Goal: Task Accomplishment & Management: Use online tool/utility

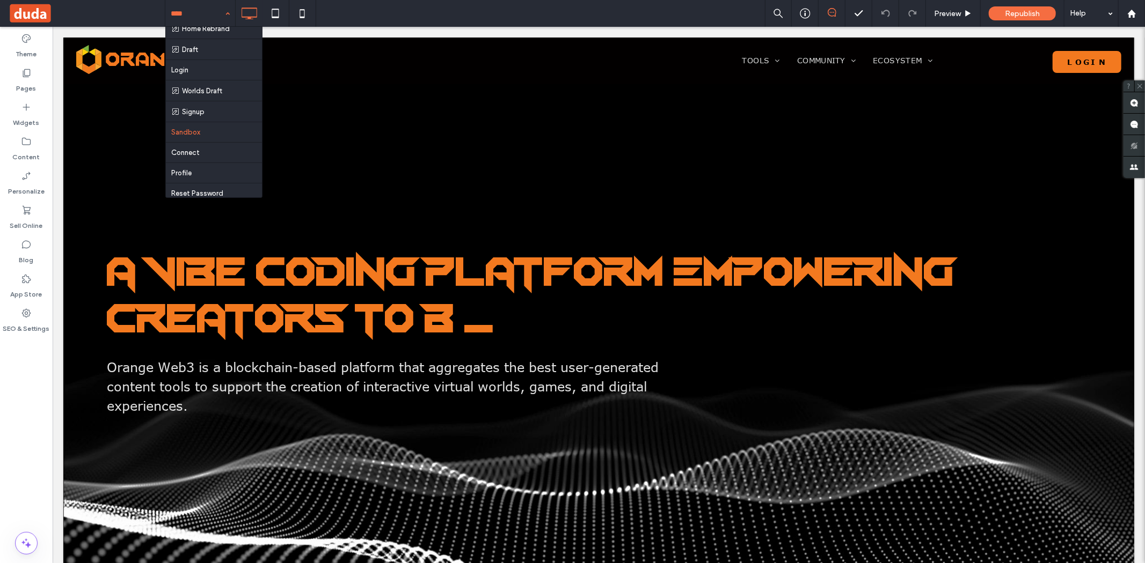
scroll to position [298, 0]
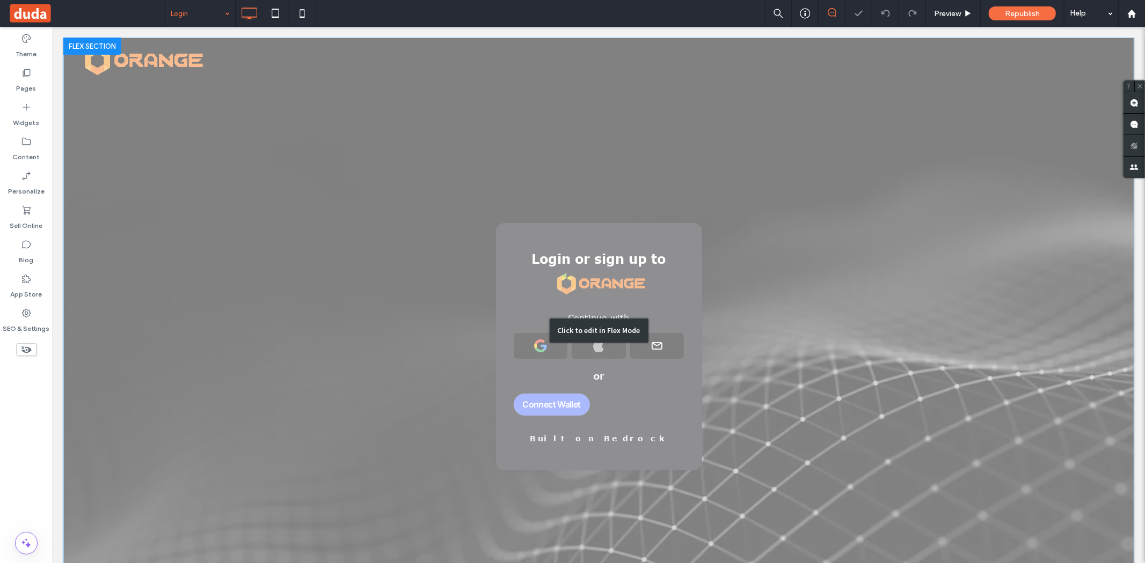
click at [348, 292] on div "Click to edit in Flex Mode" at bounding box center [598, 330] width 1071 height 587
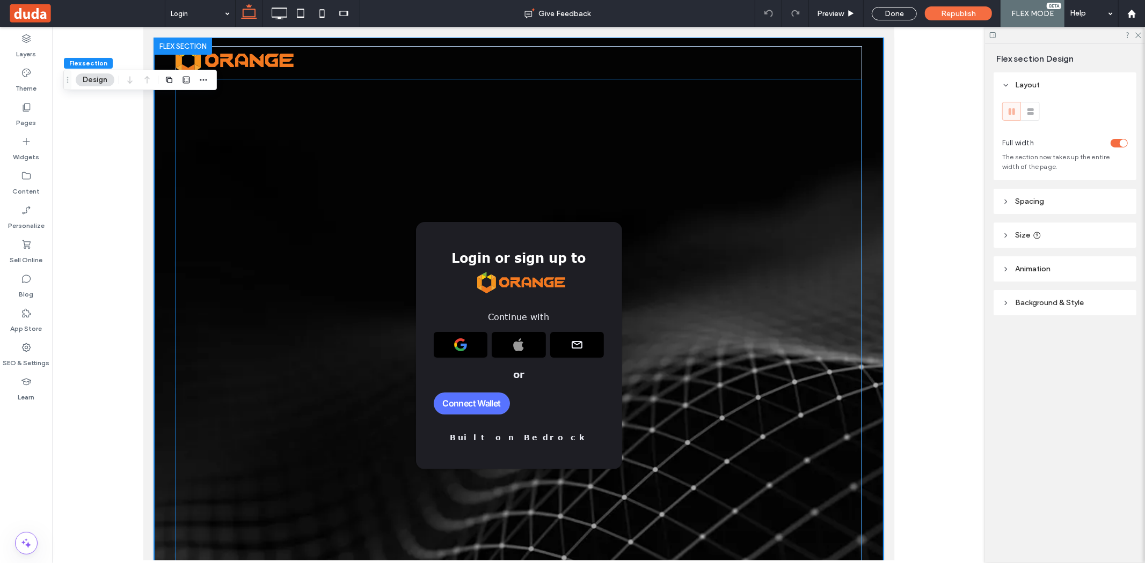
click at [350, 291] on div "Login or sign up to Continue with or Built on Bedrock" at bounding box center [518, 345] width 686 height 247
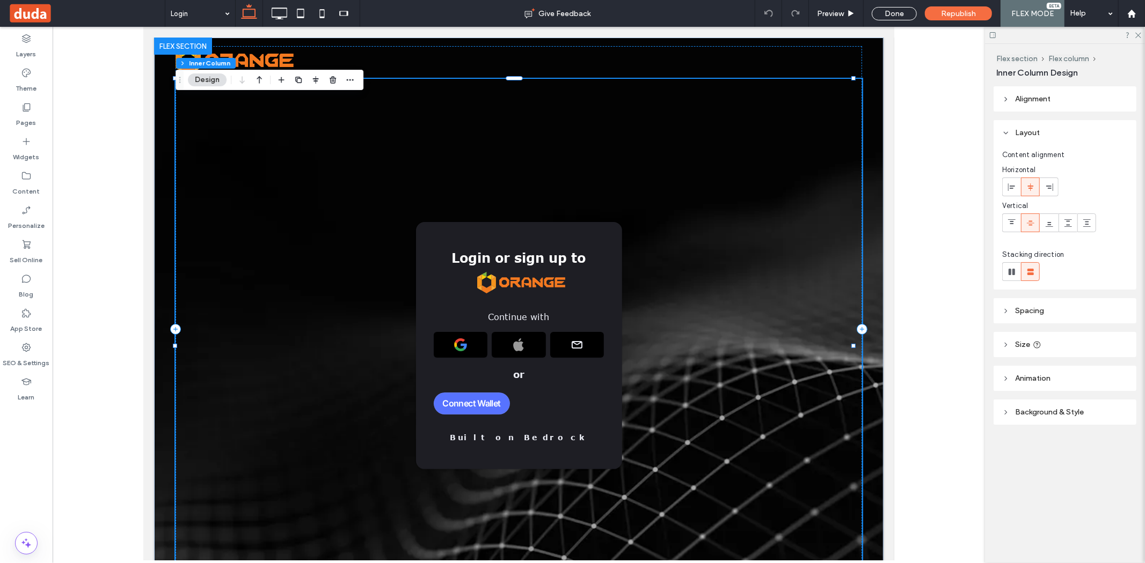
click at [350, 291] on div "Login or sign up to Continue with or Built on Bedrock" at bounding box center [518, 345] width 686 height 247
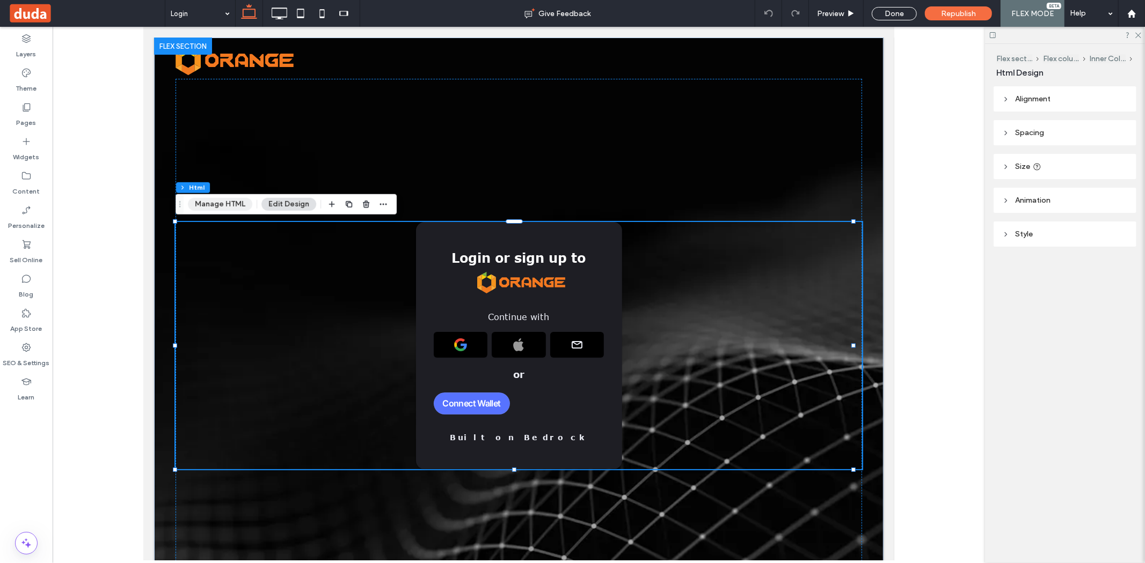
click at [209, 203] on button "Manage HTML" at bounding box center [220, 204] width 64 height 13
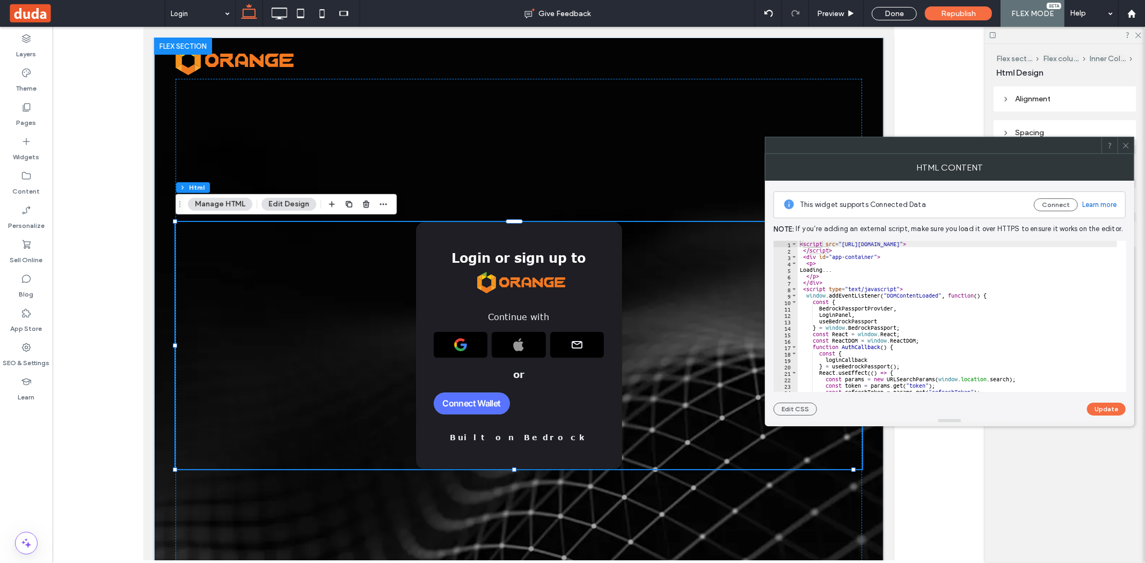
click at [1124, 142] on icon at bounding box center [1126, 146] width 8 height 8
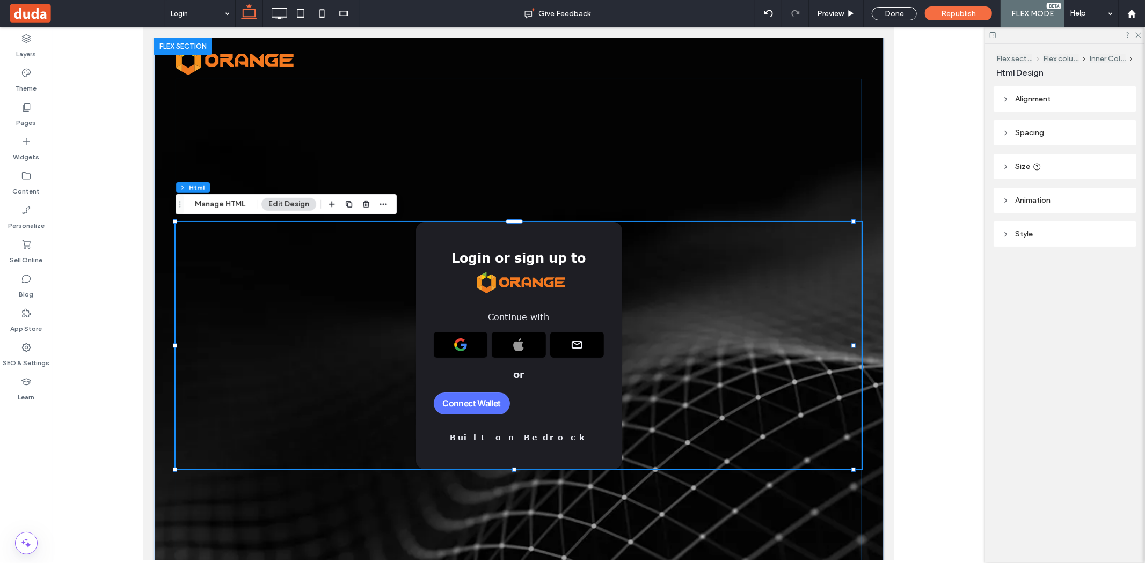
click at [209, 216] on div "Login or sign up to Continue with or Built on Bedrock" at bounding box center [518, 345] width 686 height 534
click at [219, 207] on button "Manage HTML" at bounding box center [220, 204] width 64 height 13
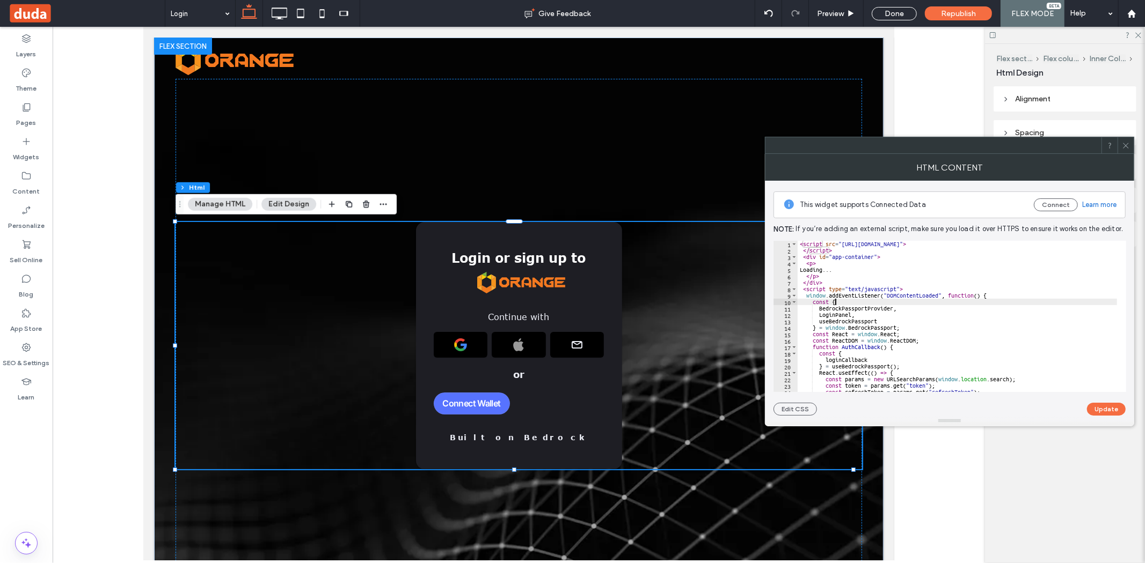
click at [934, 301] on div "< script src = "https://cdn.tailwindcss.com" > </ script > < div id = "app-cont…" at bounding box center [964, 318] width 335 height 155
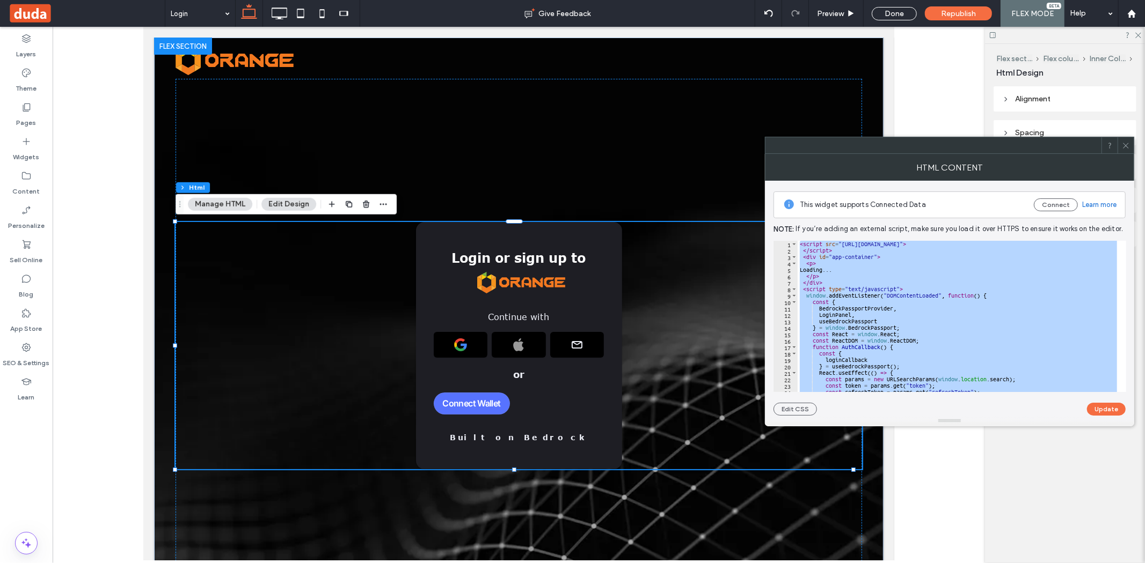
click at [941, 304] on div "< script src = "https://cdn.tailwindcss.com" > </ script > < div id = "app-cont…" at bounding box center [956, 316] width 319 height 151
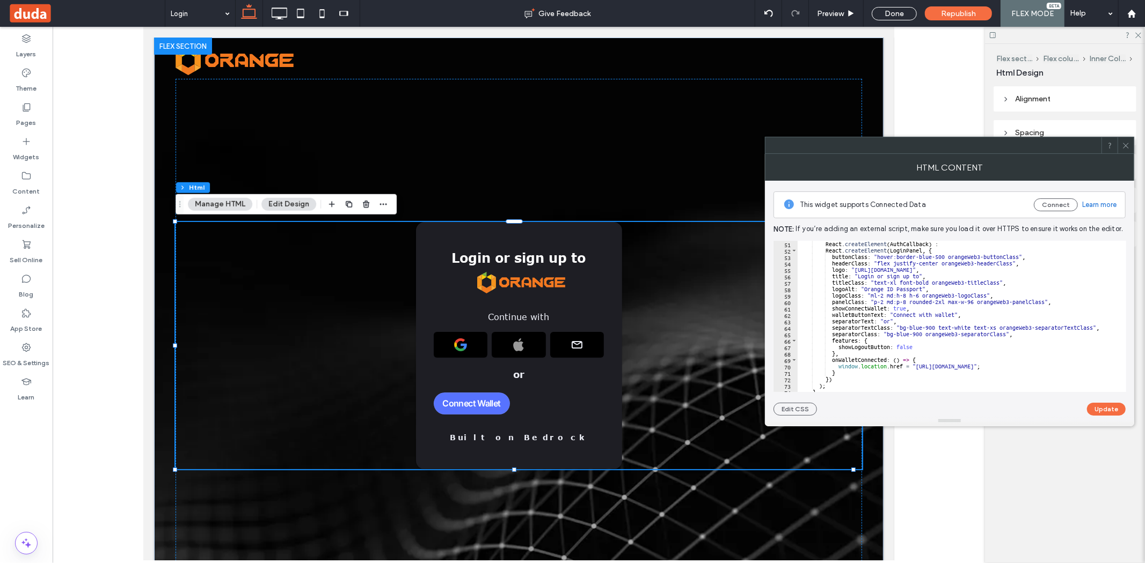
scroll to position [357, 0]
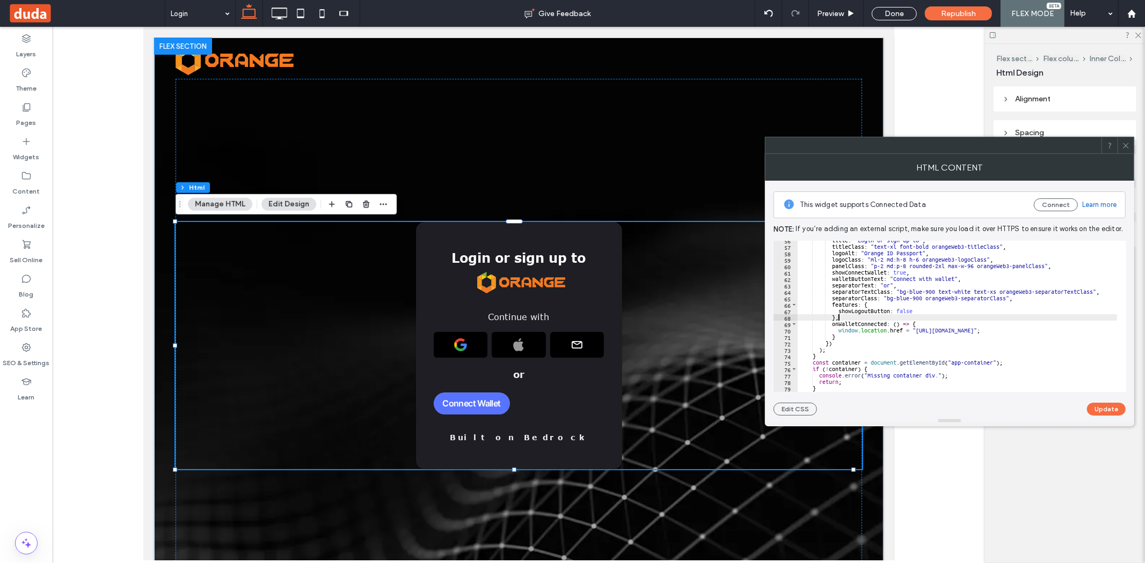
click at [841, 315] on div "title : "Login or sign up to" , titleClass : "text-xl font-bold orangeWeb3-titl…" at bounding box center [964, 314] width 335 height 155
type textarea "**"
paste textarea "**********"
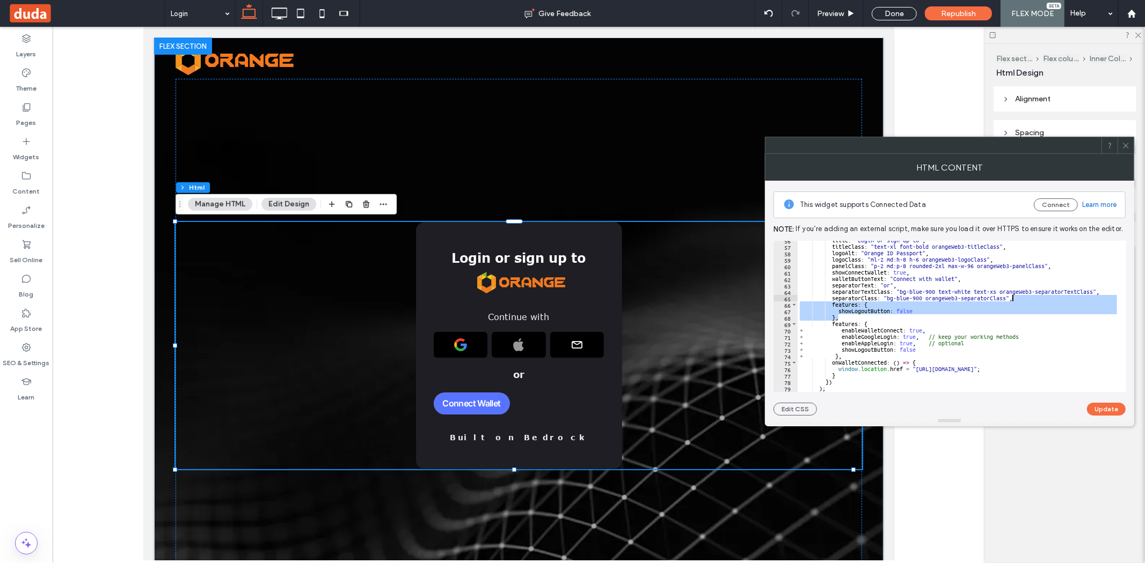
drag, startPoint x: 840, startPoint y: 318, endPoint x: 1037, endPoint y: 296, distance: 198.1
click at [1037, 296] on div "title : "Login or sign up to" , titleClass : "text-xl font-bold orangeWeb3-titl…" at bounding box center [964, 314] width 335 height 155
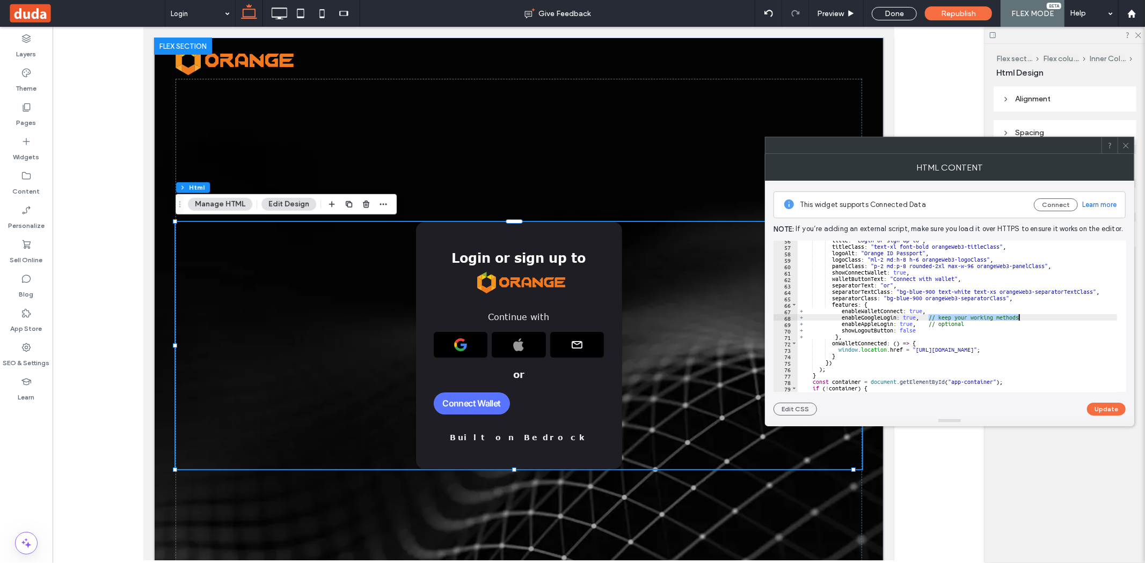
drag, startPoint x: 929, startPoint y: 318, endPoint x: 1023, endPoint y: 315, distance: 93.4
click at [1023, 315] on div "title : "Login or sign up to" , titleClass : "text-xl font-bold orangeWeb3-titl…" at bounding box center [964, 314] width 335 height 155
drag, startPoint x: 927, startPoint y: 323, endPoint x: 976, endPoint y: 324, distance: 48.9
click at [976, 324] on div "title : "Login or sign up to" , titleClass : "text-xl font-bold orangeWeb3-titl…" at bounding box center [964, 314] width 335 height 155
click at [1103, 413] on button "Update" at bounding box center [1106, 409] width 39 height 13
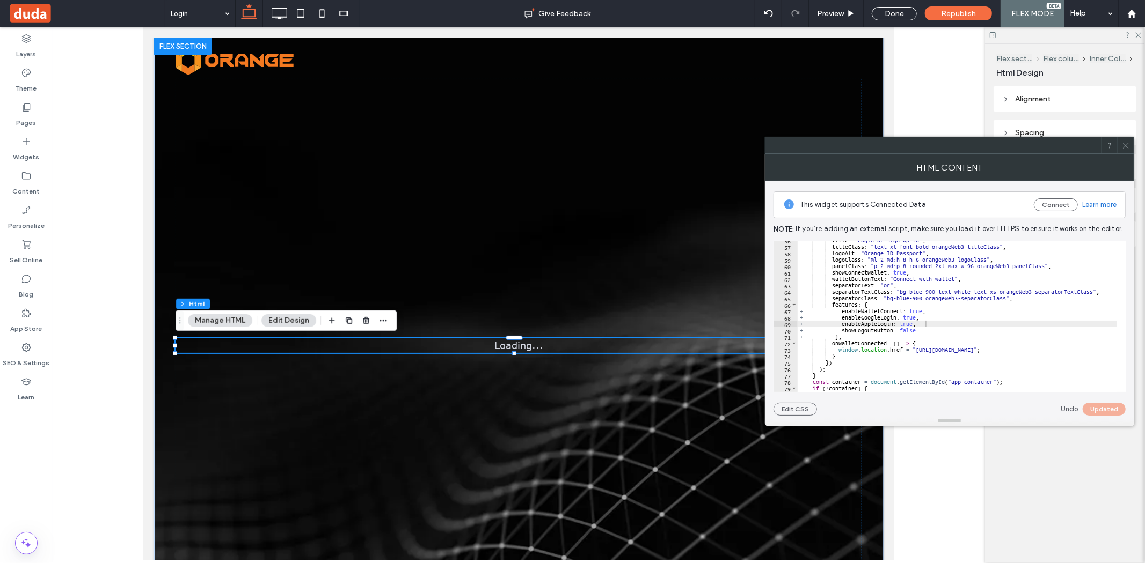
type textarea "**********"
click at [953, 305] on div "title : "Login or sign up to" , titleClass : "text-xl font-bold orangeWeb3-titl…" at bounding box center [964, 314] width 335 height 155
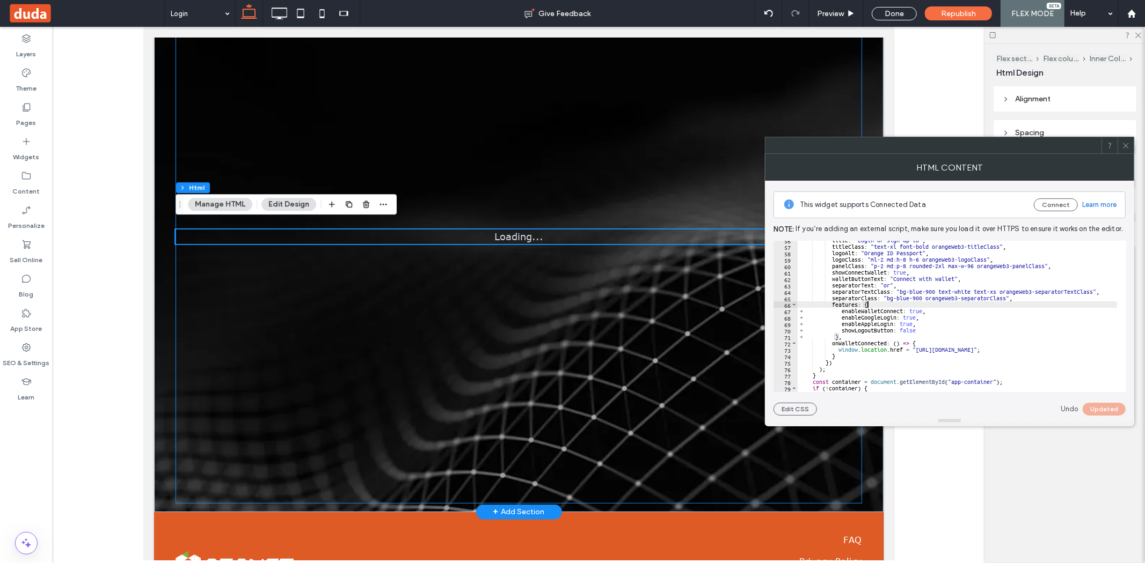
scroll to position [119, 0]
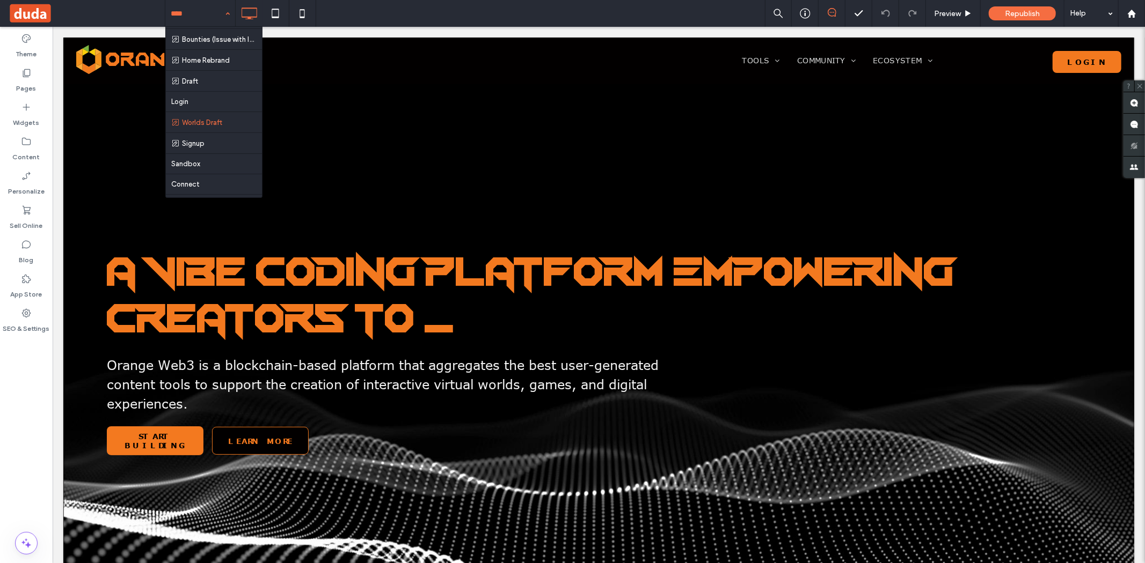
scroll to position [247, 0]
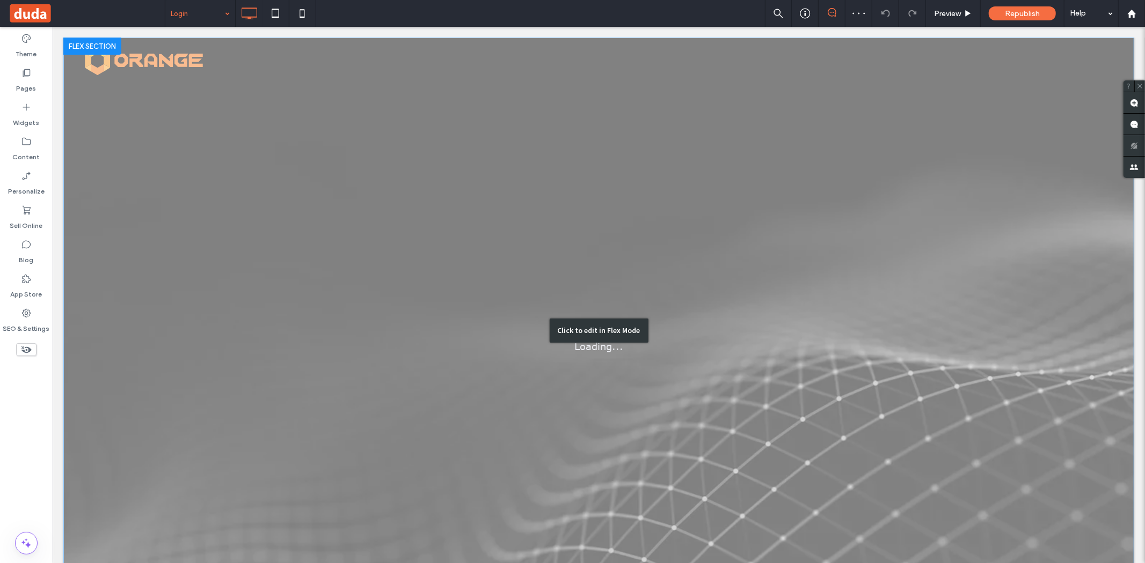
click at [491, 292] on div "Click to edit in Flex Mode" at bounding box center [598, 330] width 1071 height 587
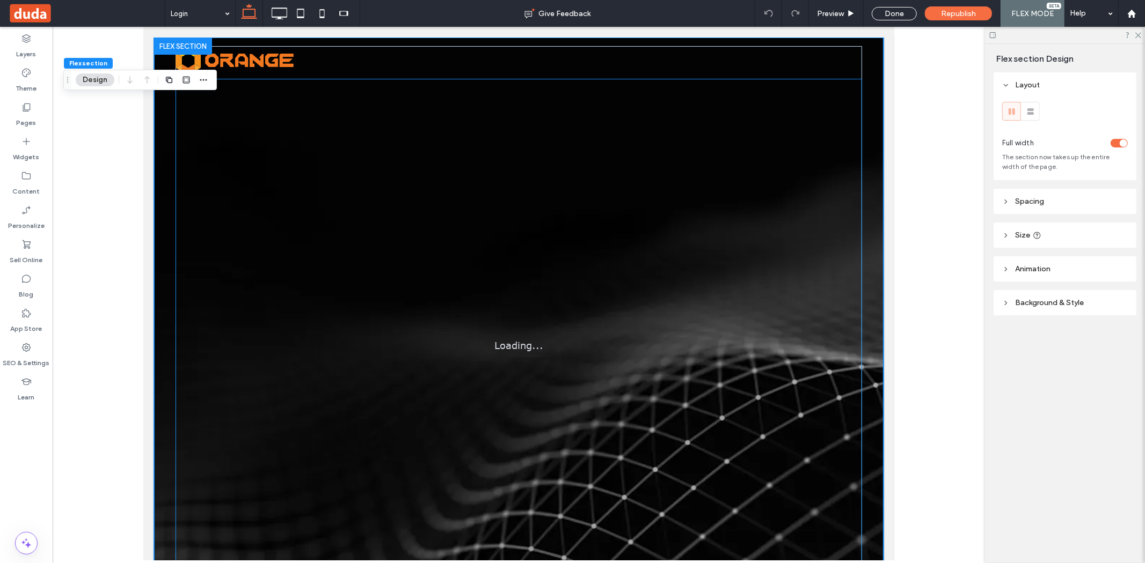
click at [417, 336] on div "Loading..." at bounding box center [518, 345] width 686 height 534
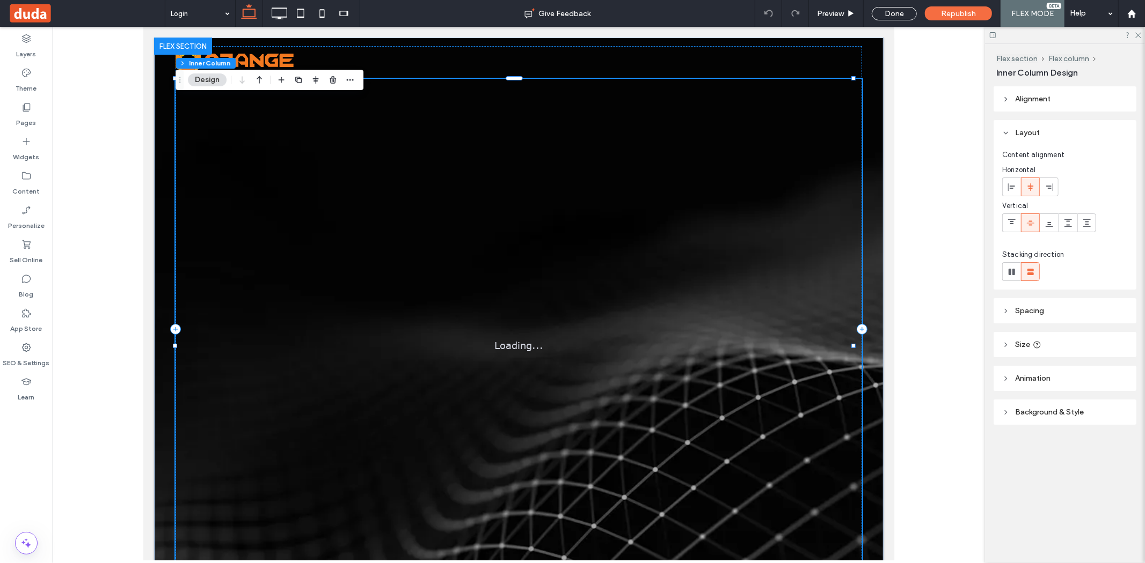
click at [417, 335] on div "Loading..." at bounding box center [518, 345] width 686 height 534
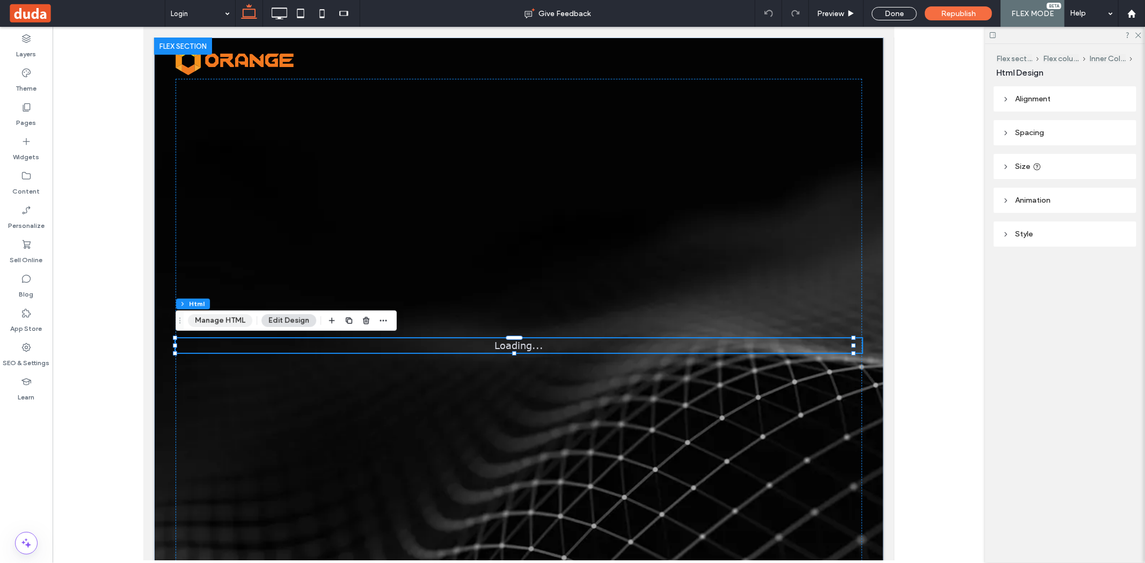
click at [222, 317] on button "Manage HTML" at bounding box center [220, 320] width 64 height 13
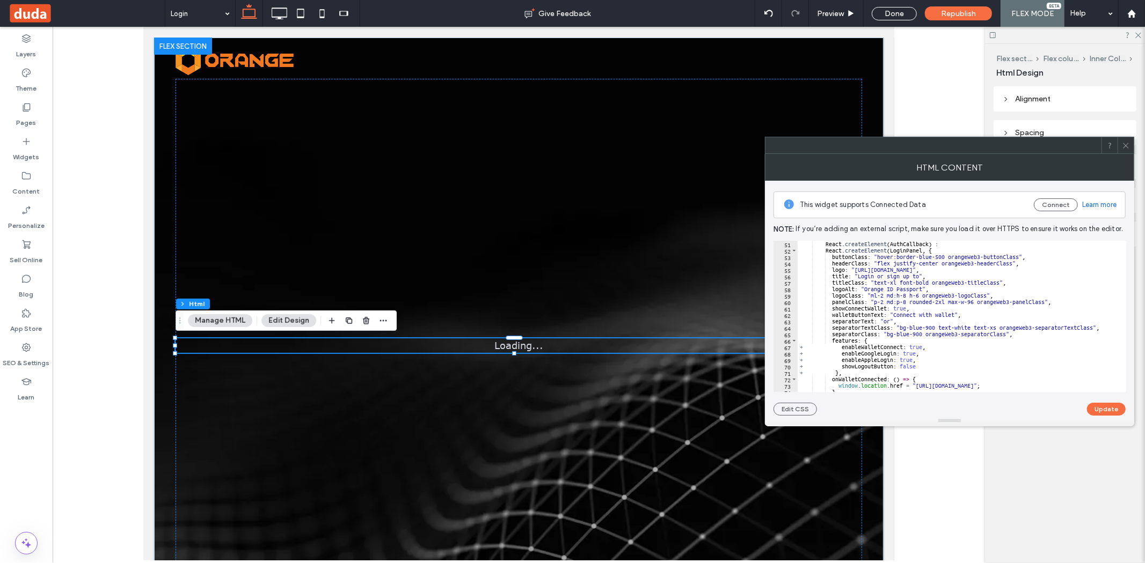
scroll to position [322, 0]
type textarea "**********"
click at [996, 293] on div "React . createElement ( AuthCallback ) : React . createElement ( LoginPanel , {…" at bounding box center [964, 318] width 335 height 155
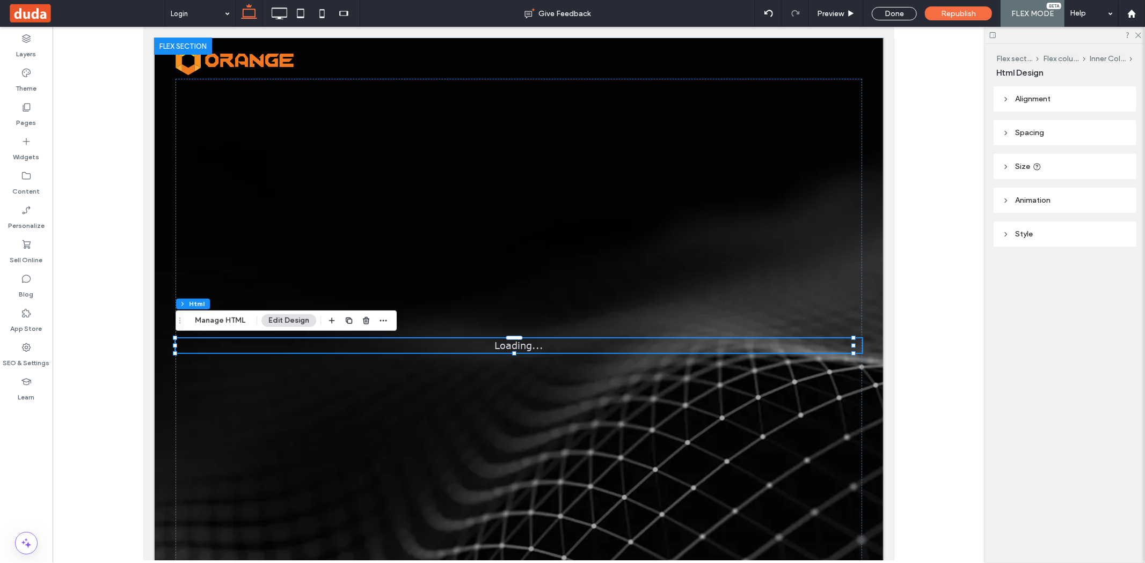
click at [224, 328] on div "Flex section Flex column Inner Column Html Manage HTML Edit Design" at bounding box center [285, 321] width 221 height 20
click at [228, 325] on button "Manage HTML" at bounding box center [220, 320] width 64 height 13
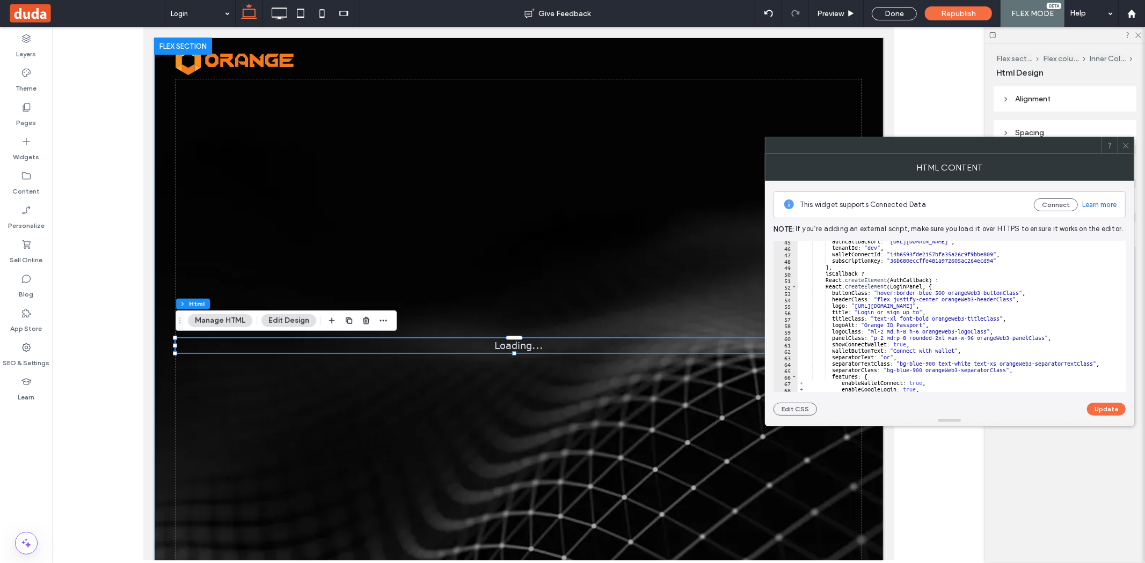
scroll to position [393, 0]
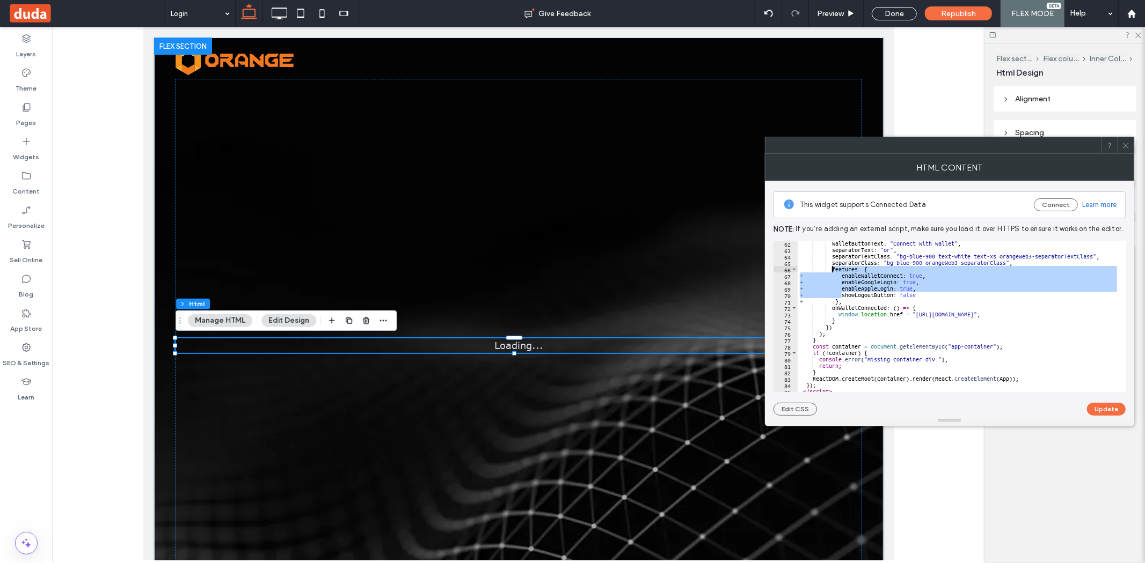
drag, startPoint x: 841, startPoint y: 297, endPoint x: 831, endPoint y: 270, distance: 28.9
click at [831, 270] on div "walletButtonText : "Connect with wallet" , separatorText : "or" , separatorText…" at bounding box center [964, 317] width 335 height 155
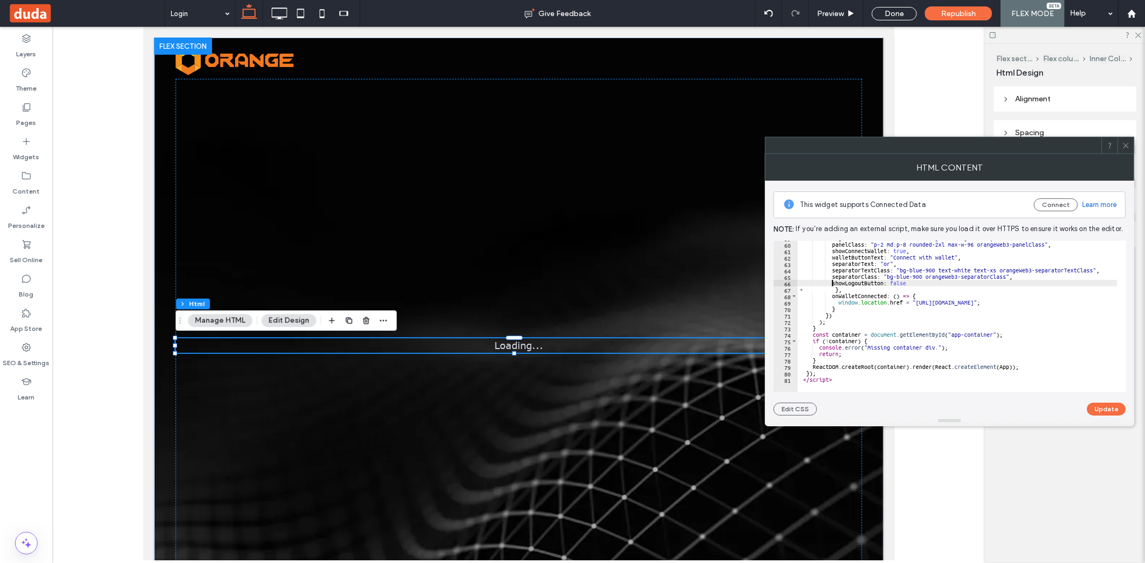
scroll to position [379, 0]
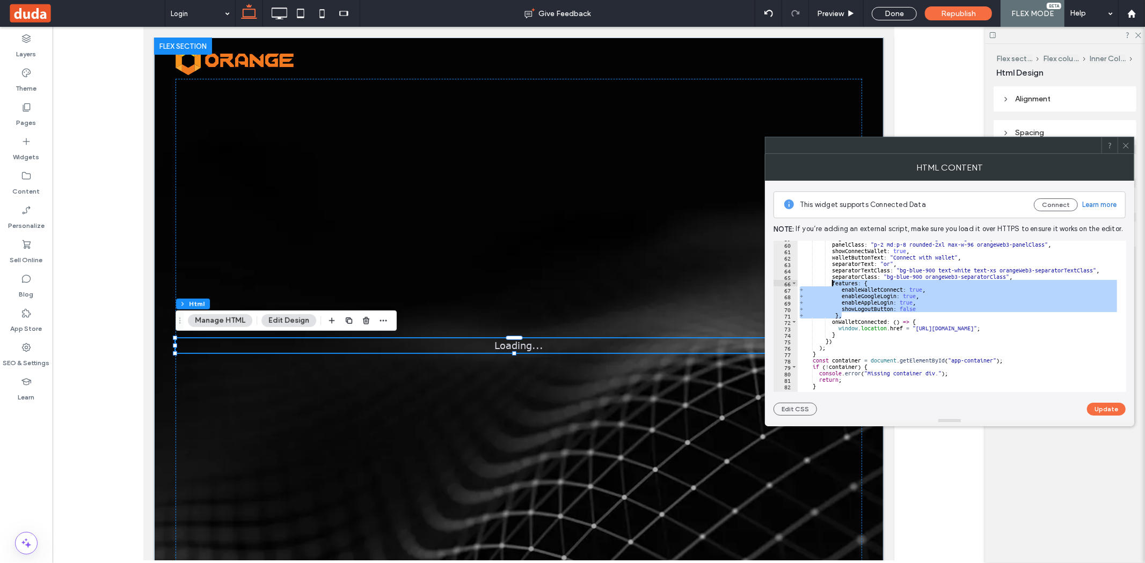
drag, startPoint x: 845, startPoint y: 315, endPoint x: 832, endPoint y: 284, distance: 33.2
click at [832, 284] on div "logoClass : "ml-2 md:h-8 h-6 orangeWeb3-logoClass" , panelClass : "p-2 md:p-8 r…" at bounding box center [964, 312] width 335 height 155
paste textarea "Cursor at row 66"
type textarea "**********"
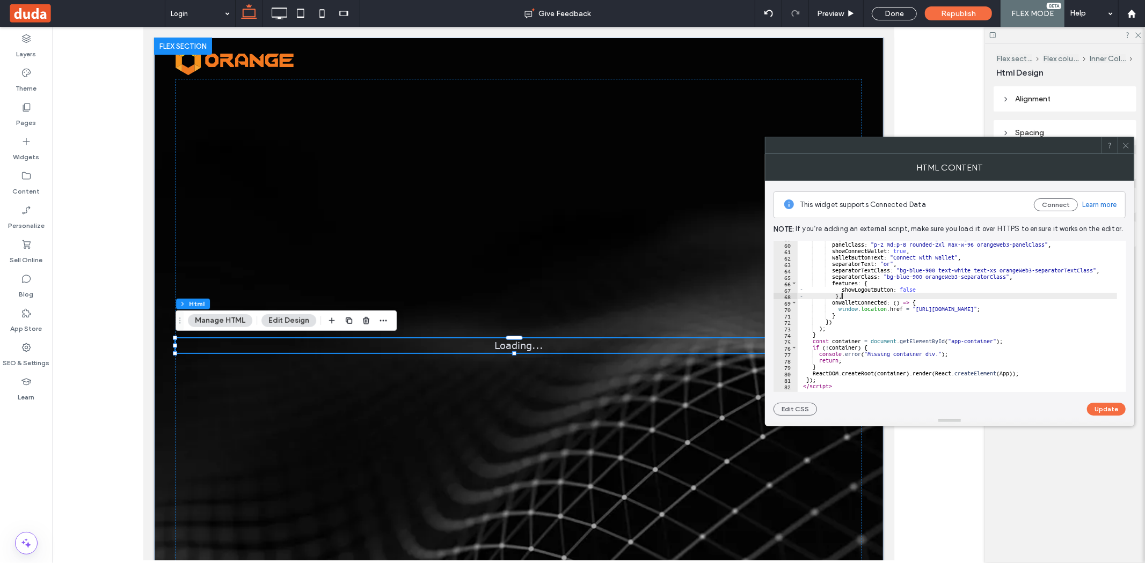
click at [1098, 401] on div "**********" at bounding box center [949, 298] width 352 height 235
click at [1096, 403] on button "Update" at bounding box center [1106, 409] width 39 height 13
drag, startPoint x: 124, startPoint y: 72, endPoint x: 128, endPoint y: 63, distance: 9.7
click at [124, 72] on div at bounding box center [519, 294] width 932 height 534
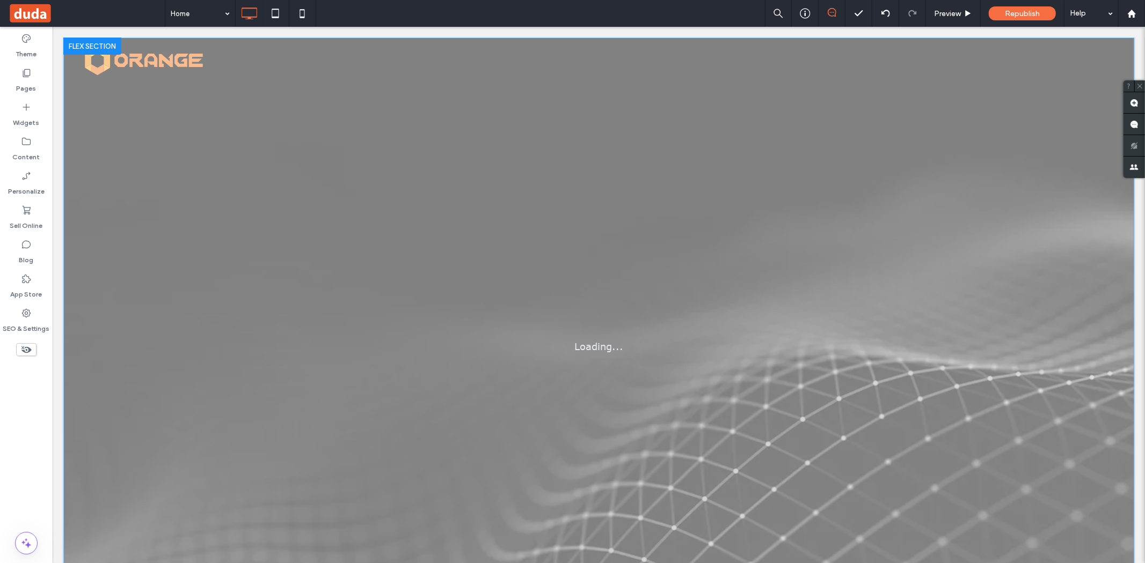
click at [202, 9] on div at bounding box center [572, 281] width 1145 height 563
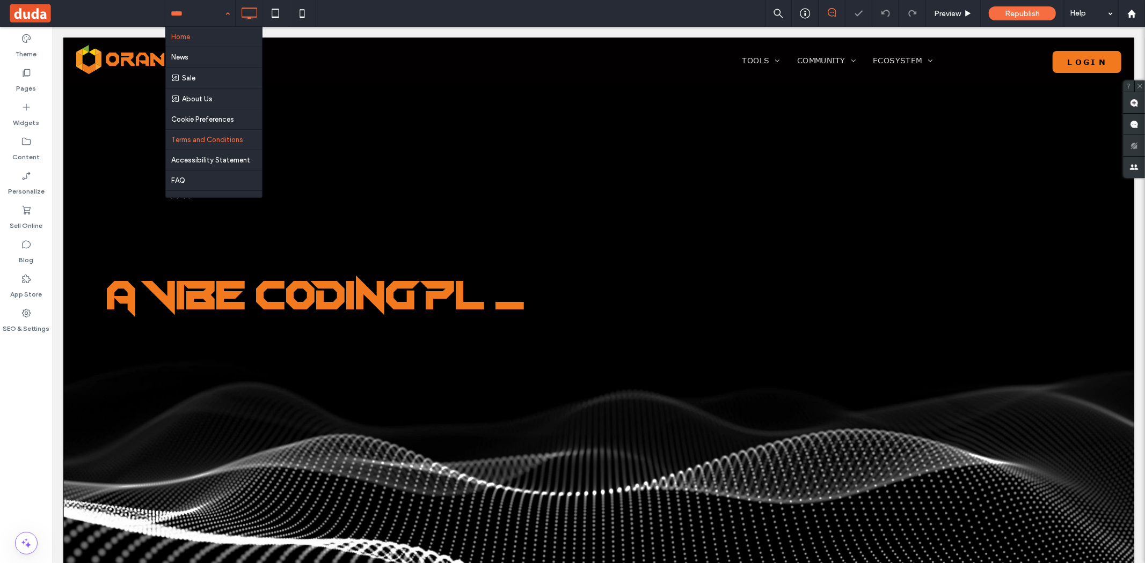
scroll to position [306, 0]
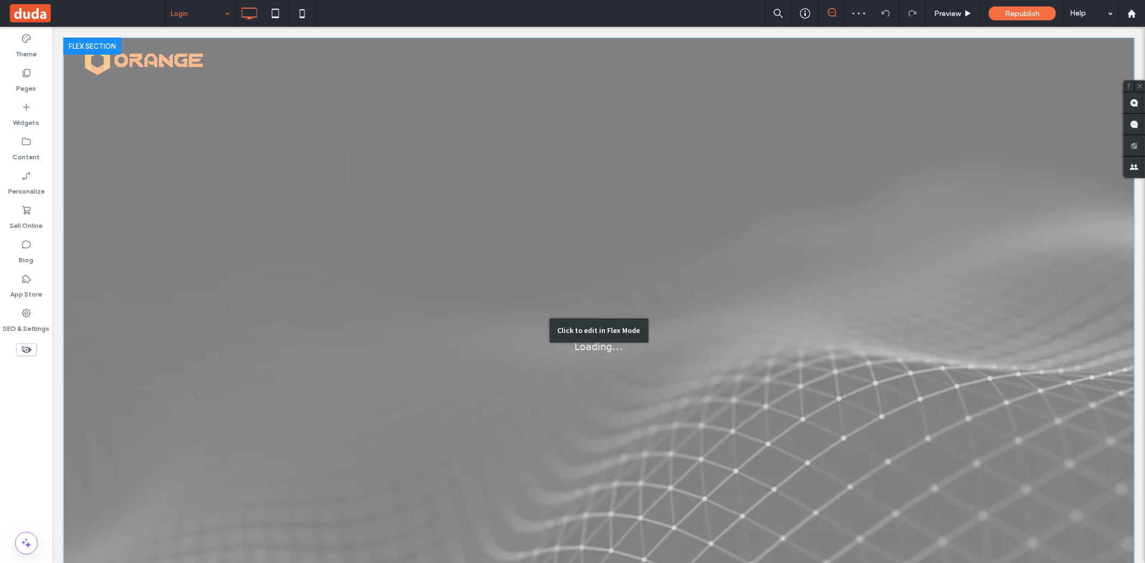
click at [511, 336] on div "Click to edit in Flex Mode" at bounding box center [598, 330] width 1071 height 587
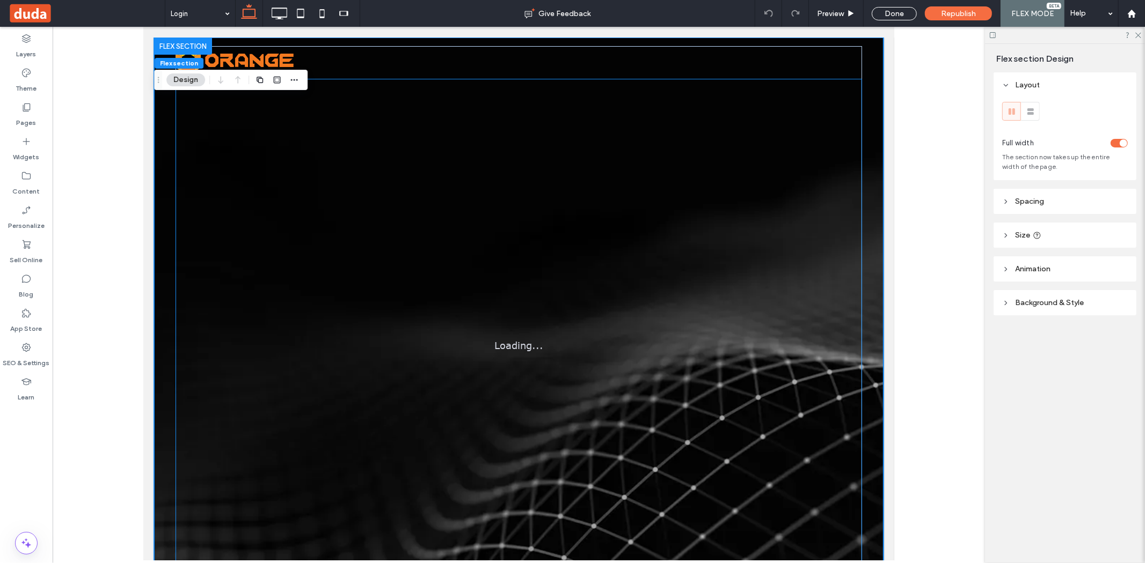
click at [507, 345] on p "Loading..." at bounding box center [518, 345] width 49 height 14
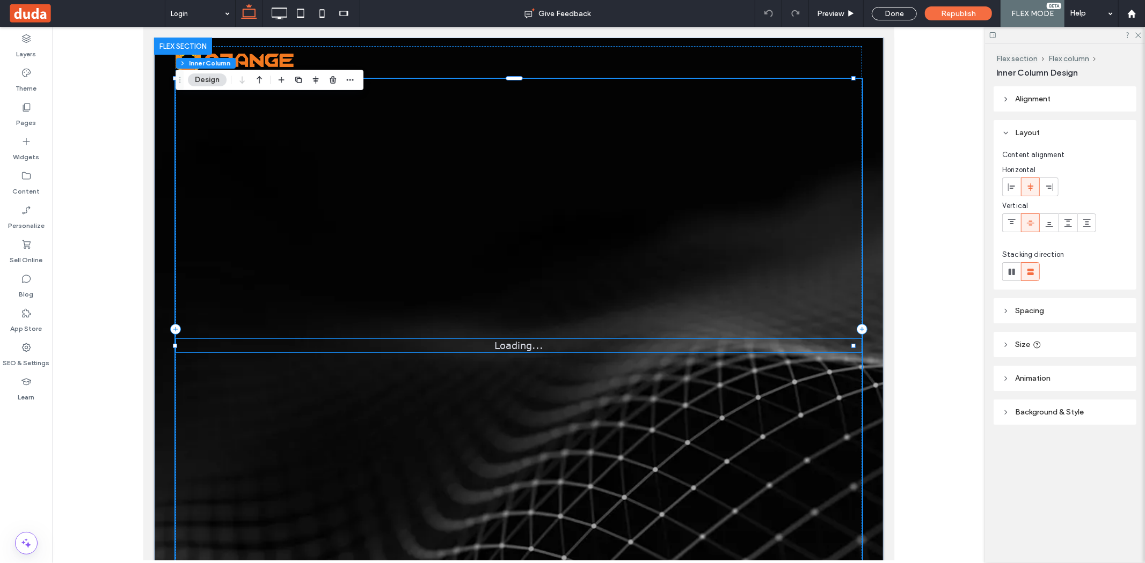
click at [508, 345] on p "Loading..." at bounding box center [518, 345] width 49 height 14
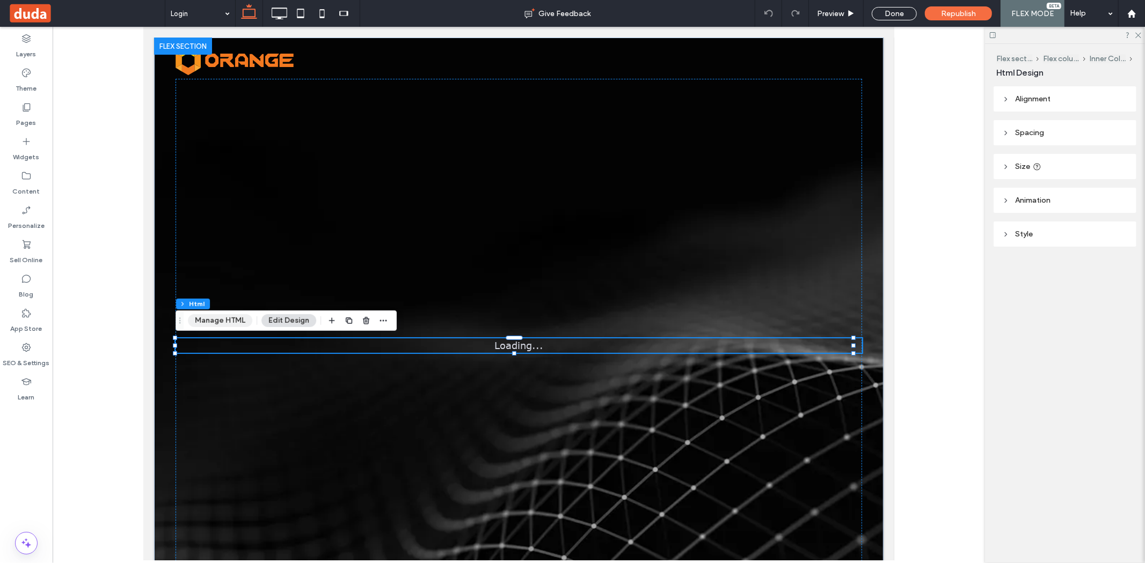
click at [199, 322] on button "Manage HTML" at bounding box center [220, 320] width 64 height 13
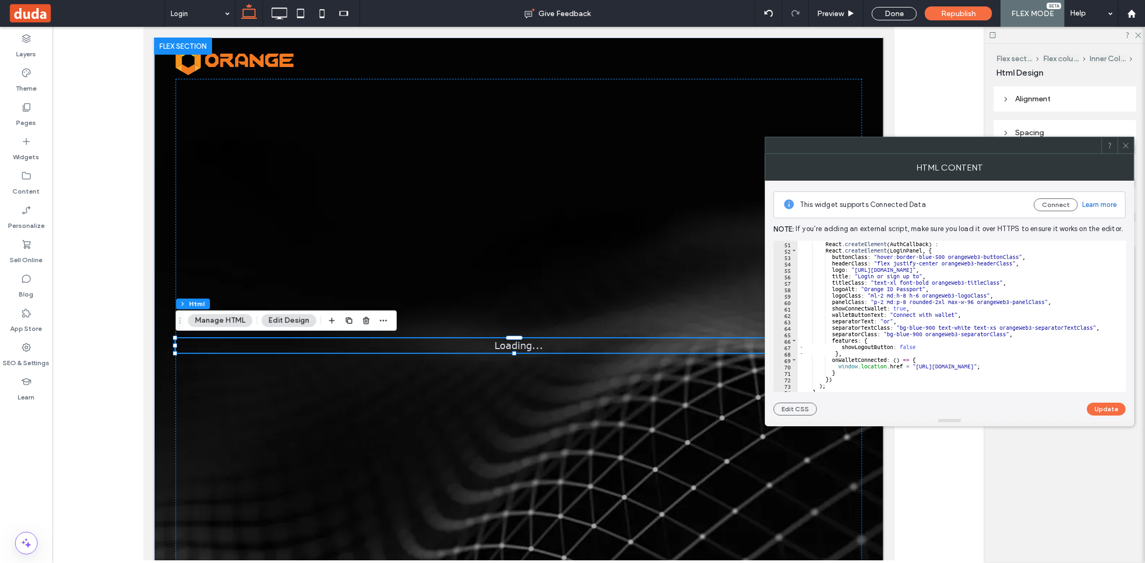
scroll to position [385, 0]
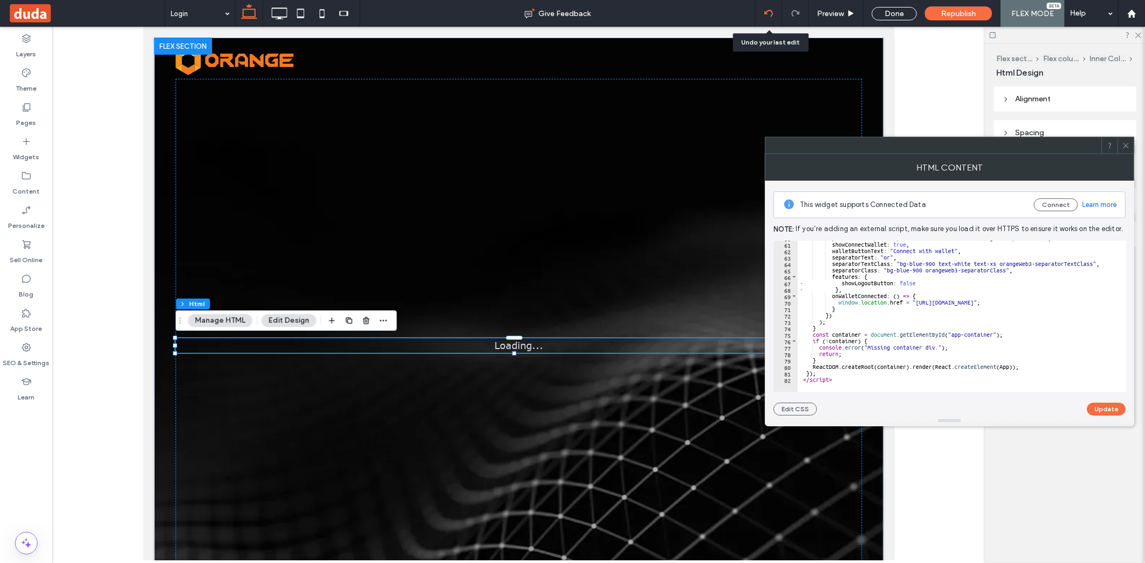
click at [762, 9] on div at bounding box center [768, 13] width 26 height 9
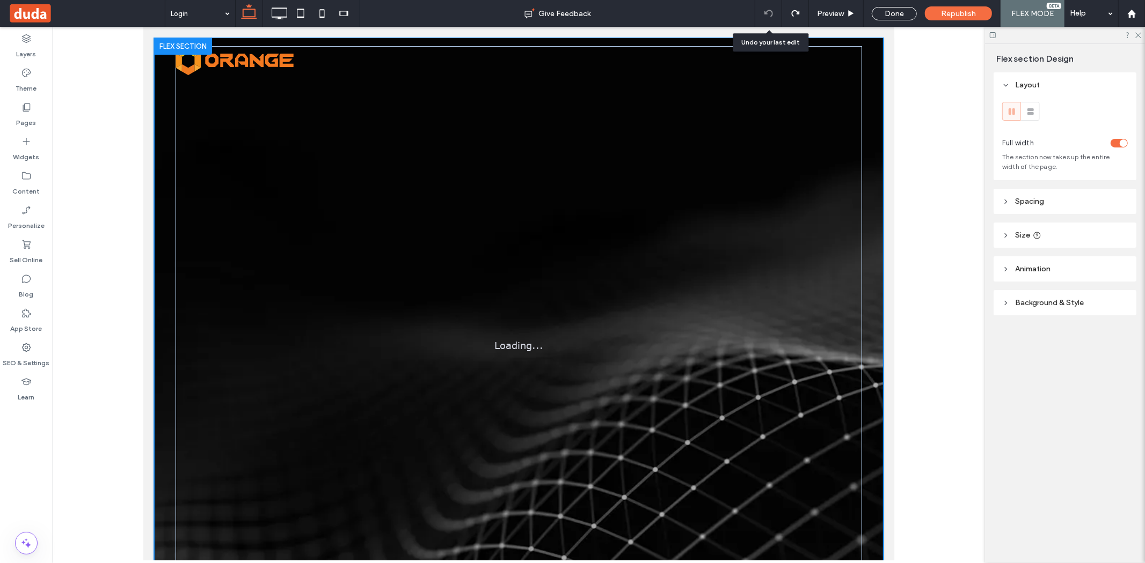
scroll to position [11, 0]
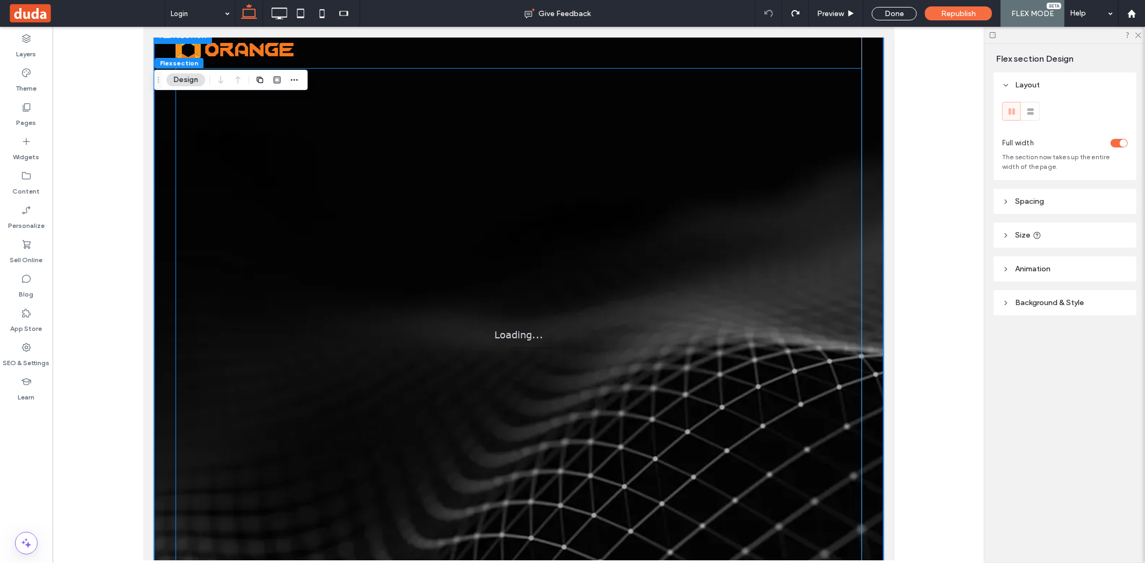
click at [508, 329] on p "Loading..." at bounding box center [518, 334] width 49 height 14
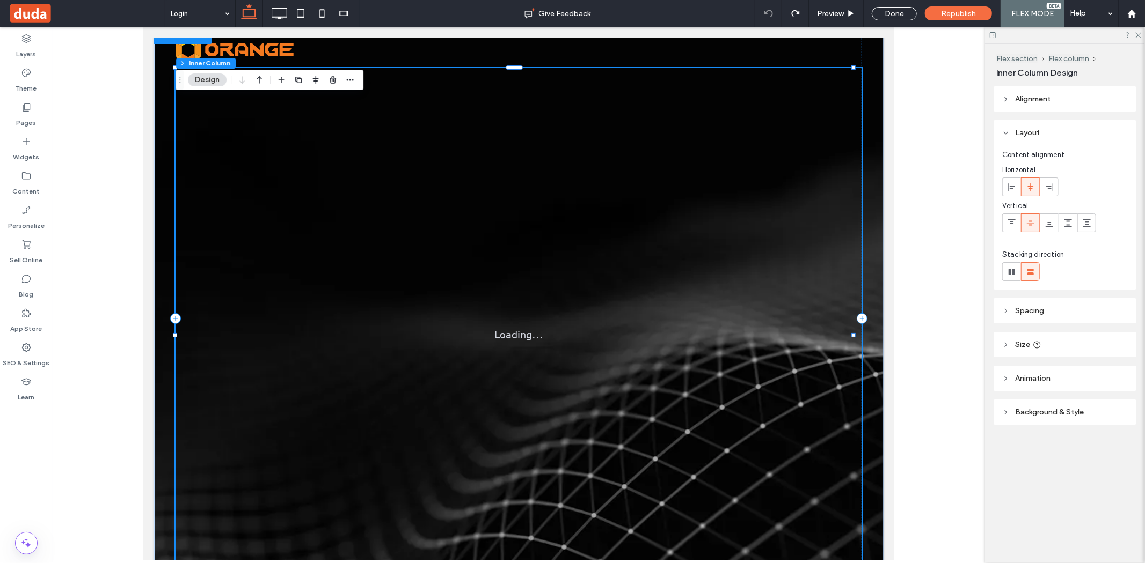
click at [508, 329] on p "Loading..." at bounding box center [518, 334] width 49 height 14
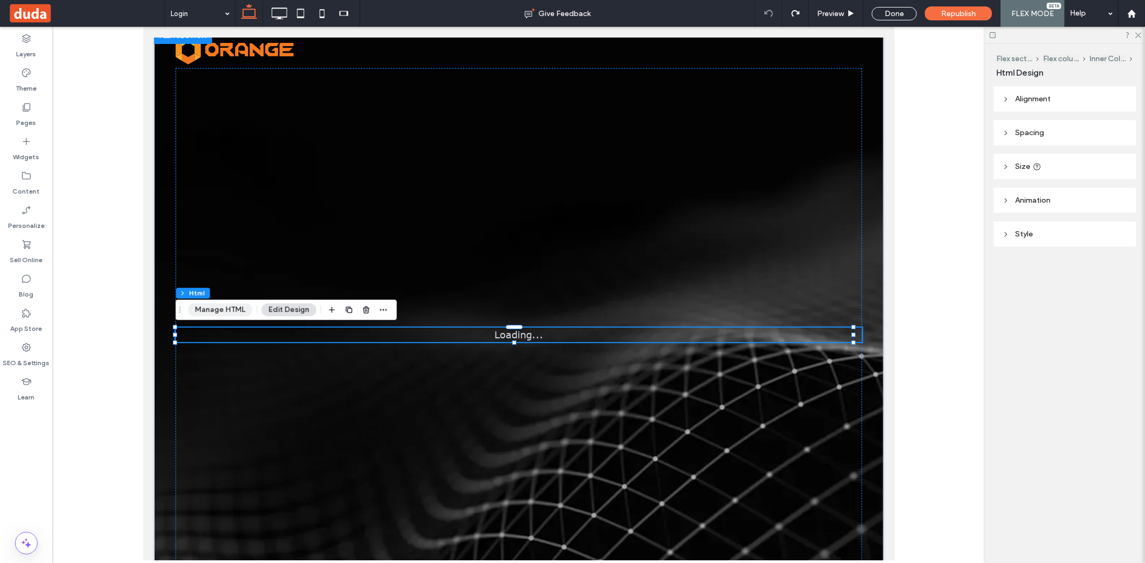
click at [218, 307] on button "Manage HTML" at bounding box center [220, 310] width 64 height 13
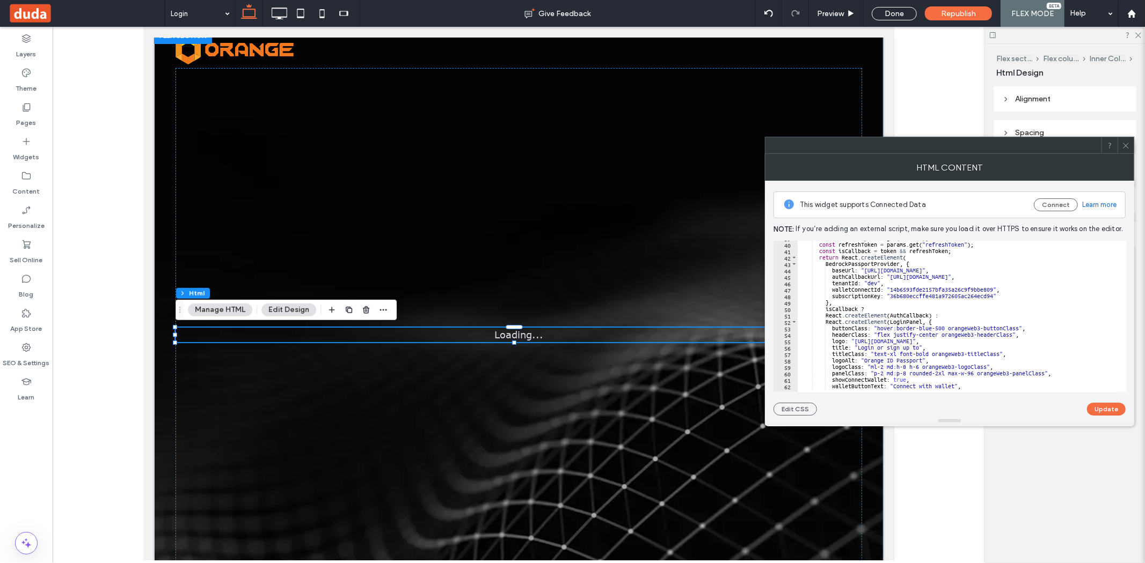
scroll to position [357, 0]
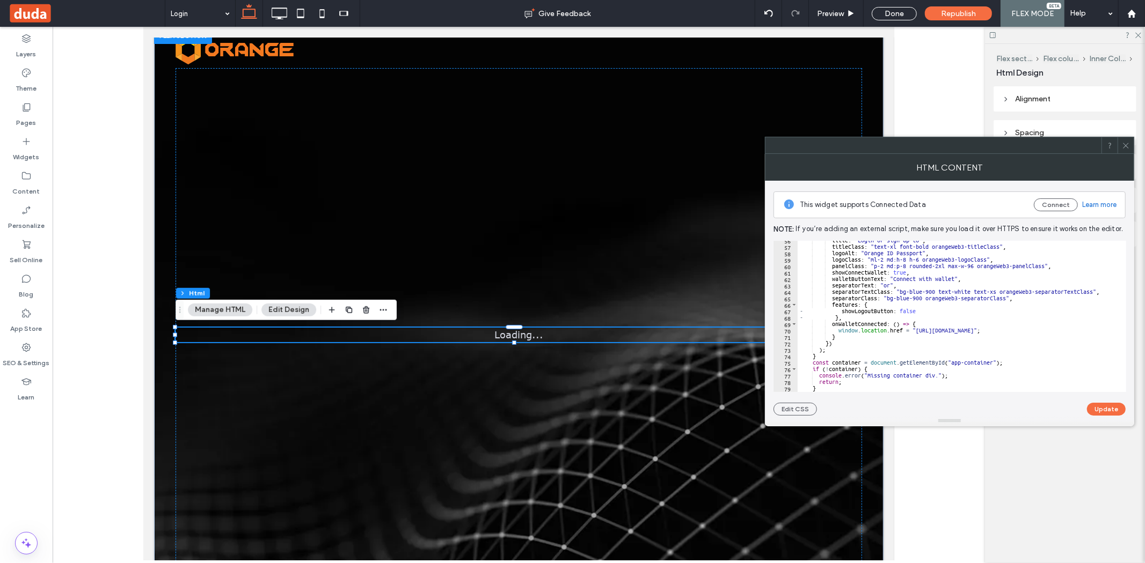
click at [903, 283] on div "title : "Login or sign up to" , titleClass : "text-xl font-bold orangeWeb3-titl…" at bounding box center [964, 314] width 335 height 155
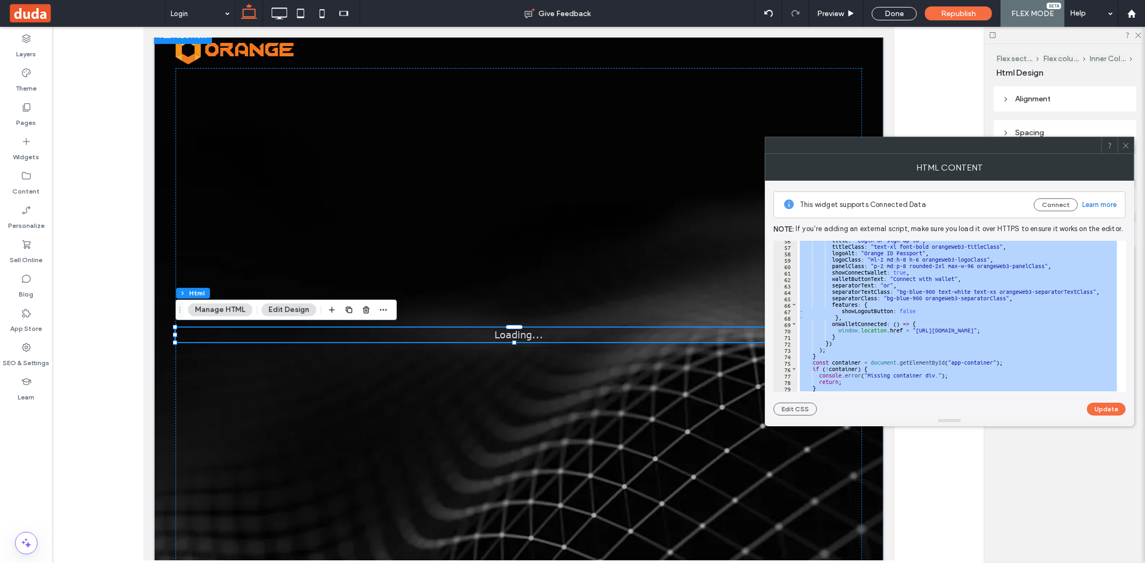
paste textarea "Cursor at row 82"
type textarea "*********"
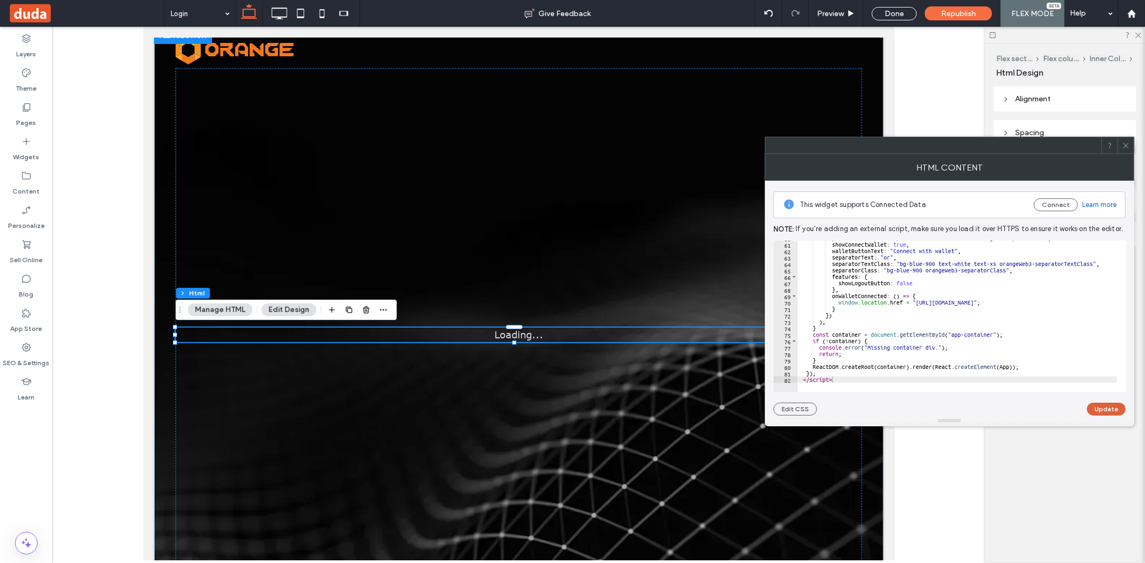
click at [1106, 410] on button "Update" at bounding box center [1106, 409] width 39 height 13
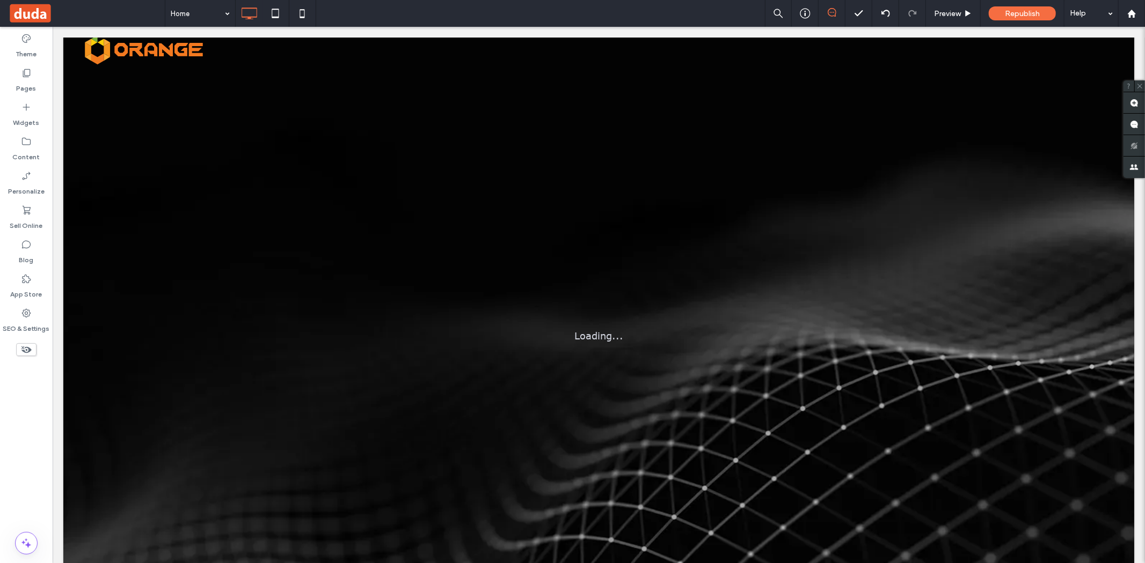
click at [202, 12] on div at bounding box center [572, 281] width 1145 height 563
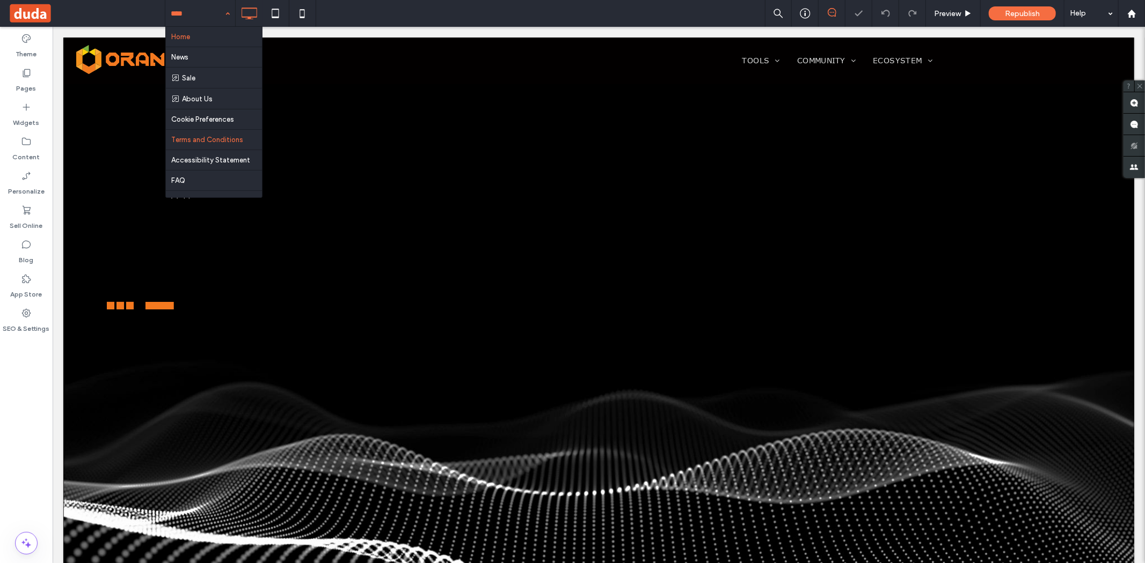
scroll to position [238, 0]
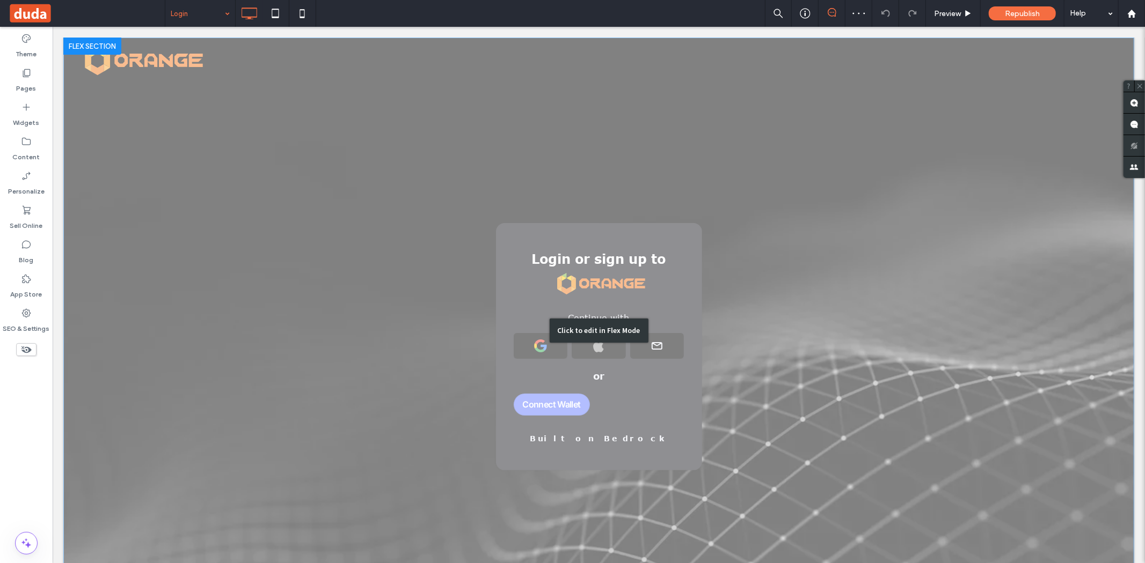
click at [369, 312] on div "Click to edit in Flex Mode" at bounding box center [598, 330] width 1071 height 587
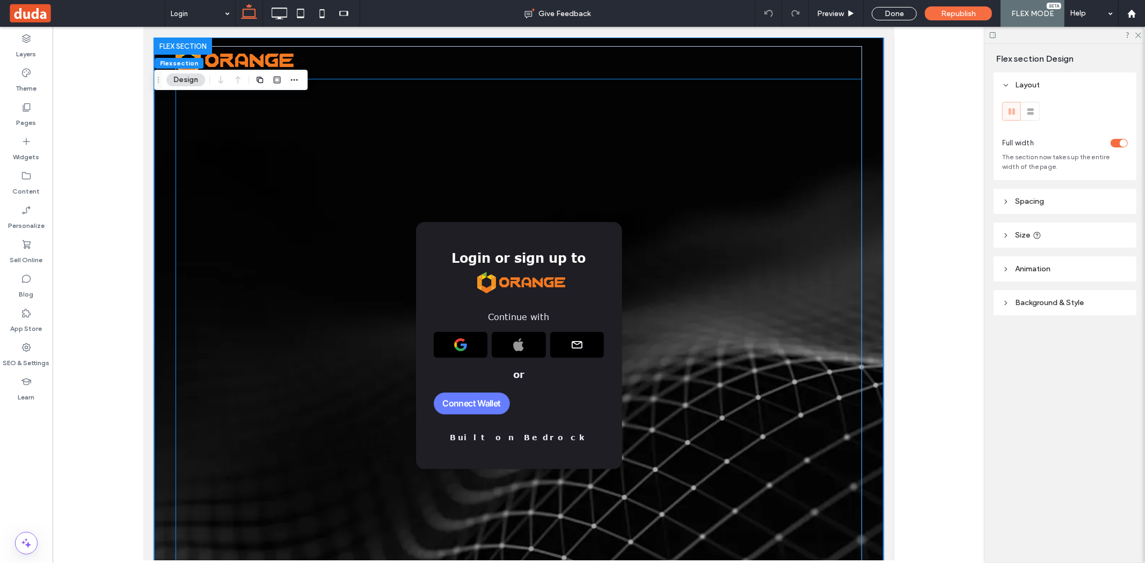
click at [427, 332] on div "Login or sign up to Continue with or Built on Bedrock" at bounding box center [518, 345] width 206 height 247
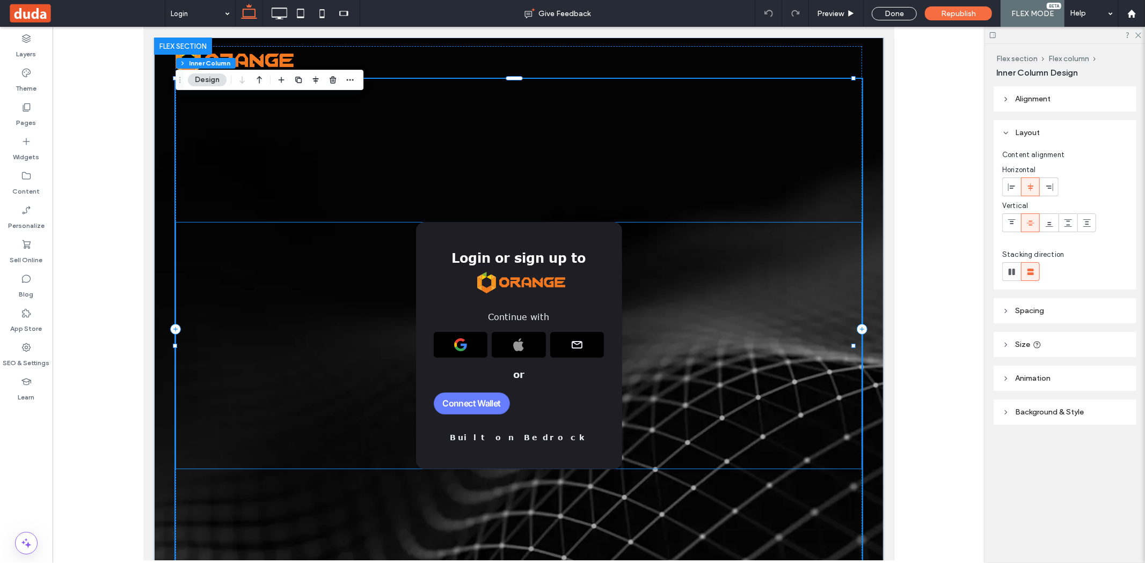
click at [390, 324] on div "Login or sign up to Continue with or Built on Bedrock" at bounding box center [519, 345] width 258 height 247
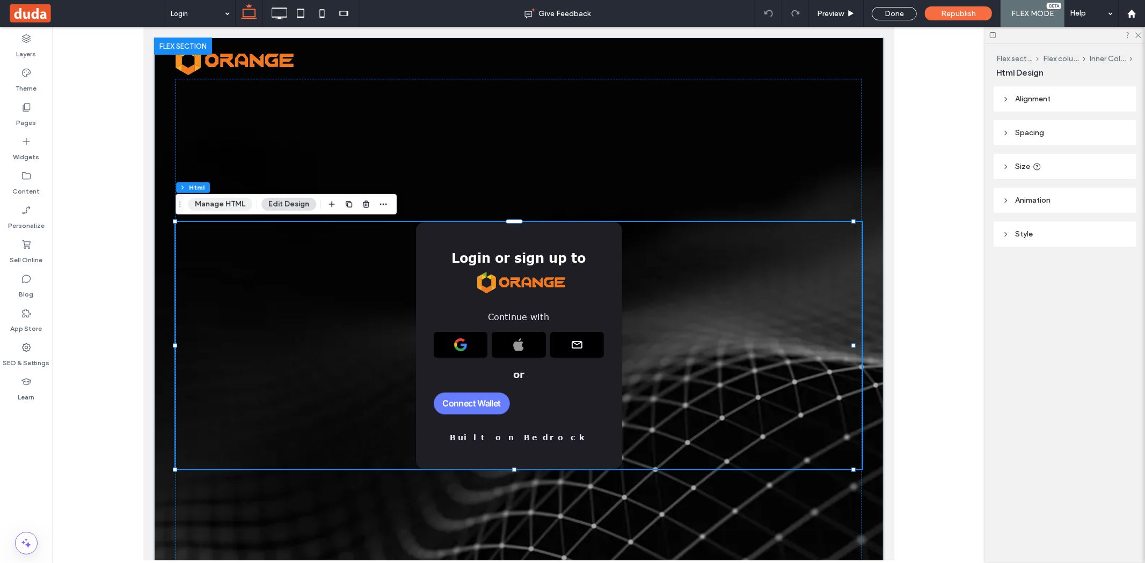
click at [217, 202] on button "Manage HTML" at bounding box center [220, 204] width 64 height 13
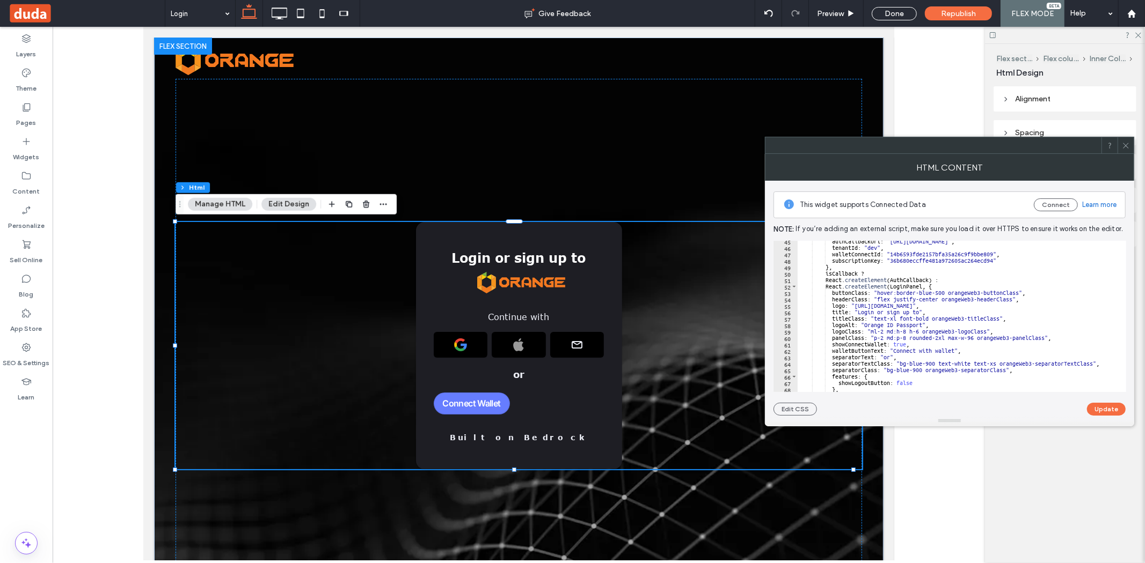
scroll to position [357, 0]
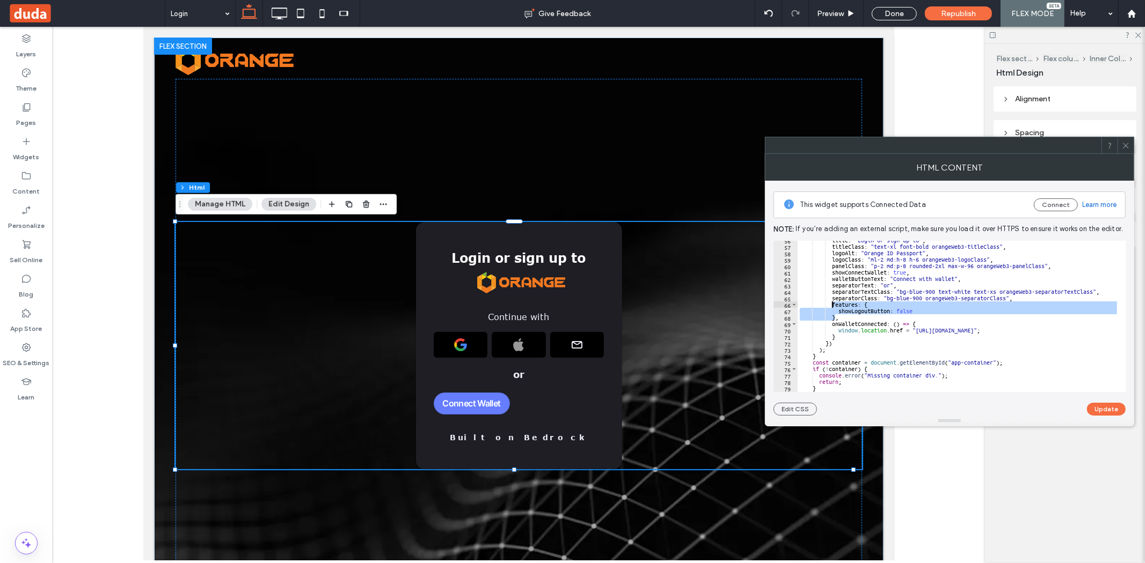
drag, startPoint x: 833, startPoint y: 316, endPoint x: 830, endPoint y: 307, distance: 8.7
click at [830, 307] on div "title : "Login or sign up to" , titleClass : "text-xl font-bold orangeWeb3-titl…" at bounding box center [964, 314] width 335 height 155
paste textarea "Cursor at row 66"
type textarea "**********"
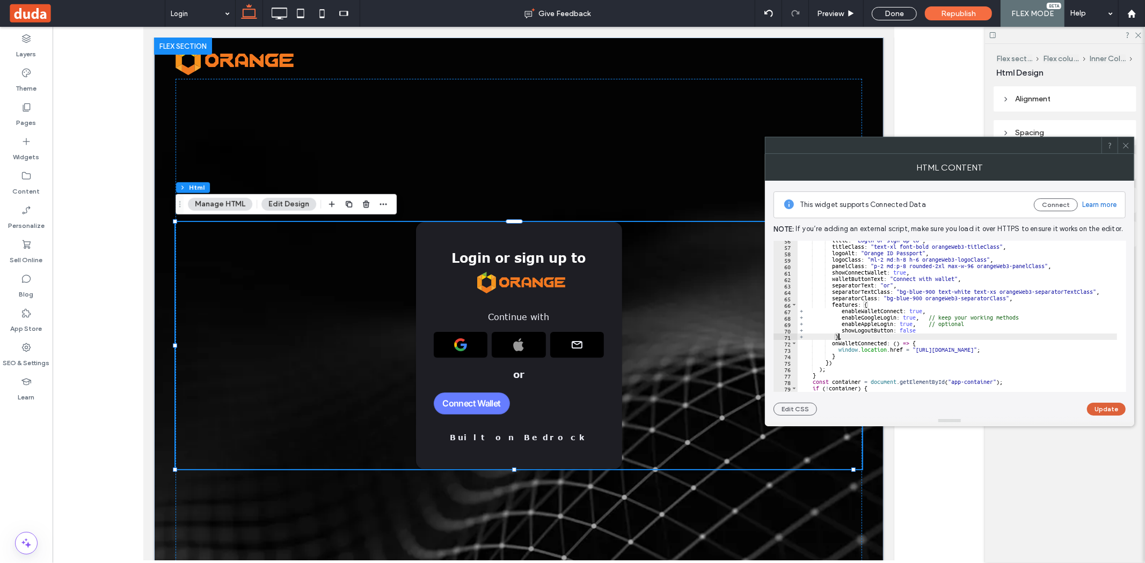
click at [1116, 410] on button "Update" at bounding box center [1106, 409] width 39 height 13
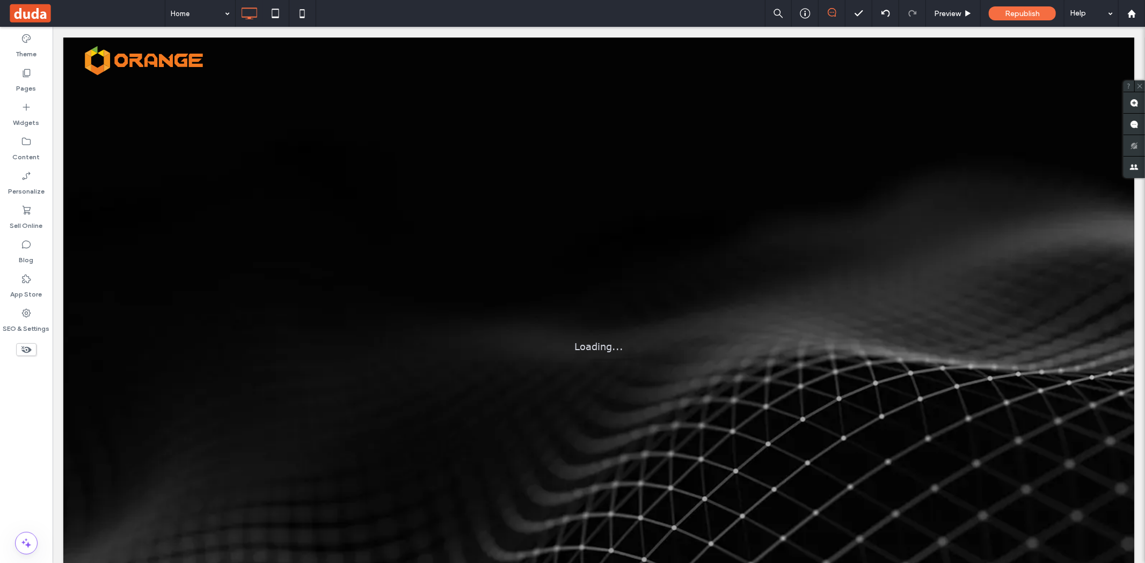
click at [202, 17] on div at bounding box center [572, 281] width 1145 height 563
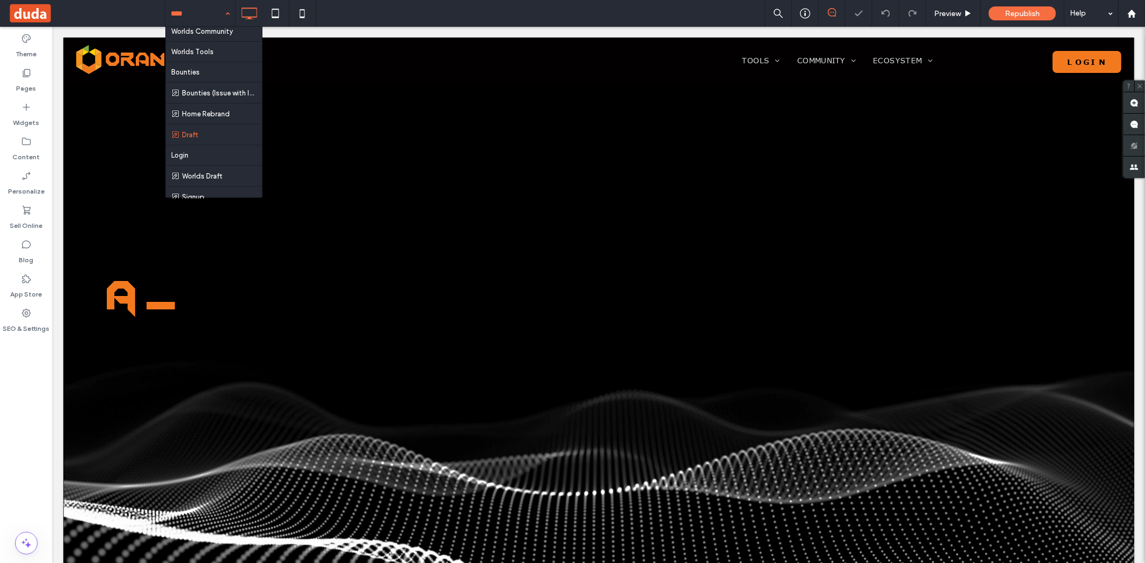
scroll to position [238, 0]
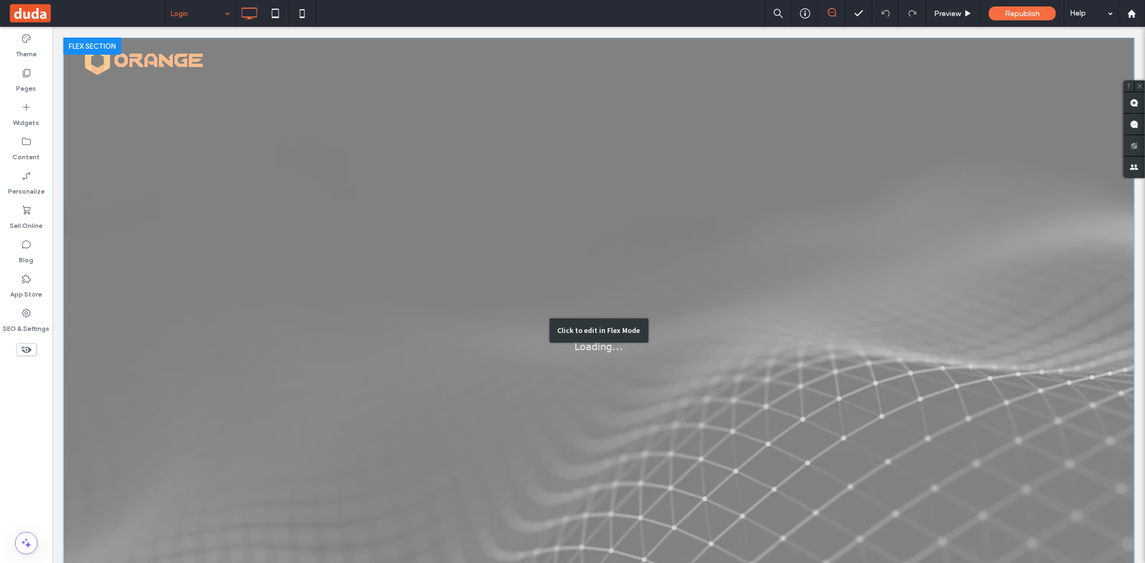
click at [658, 339] on div "Click to edit in Flex Mode" at bounding box center [598, 330] width 1071 height 587
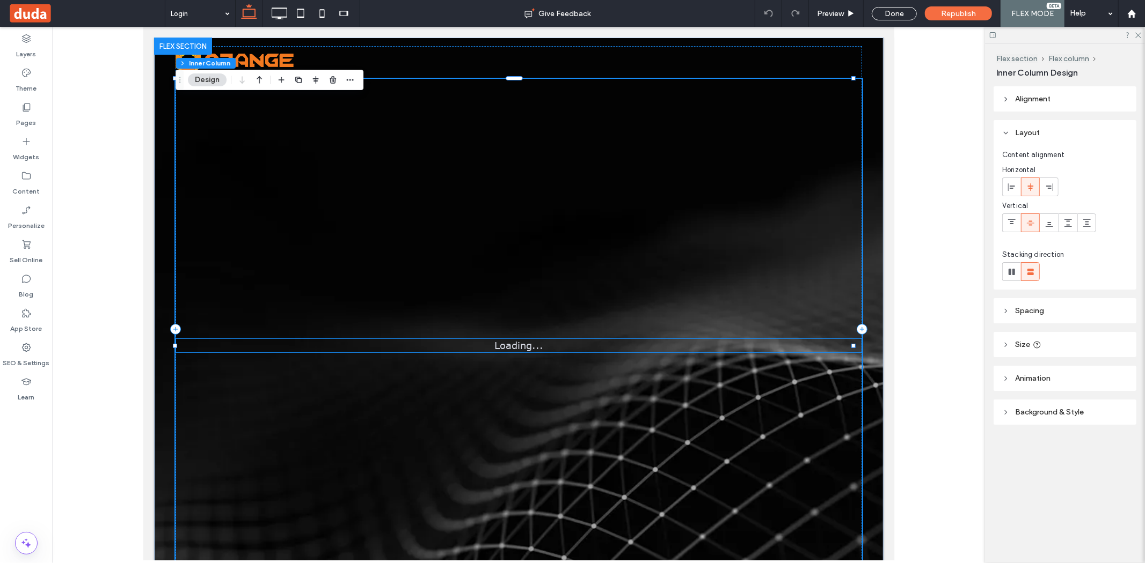
click at [481, 345] on div "Loading..." at bounding box center [519, 345] width 258 height 14
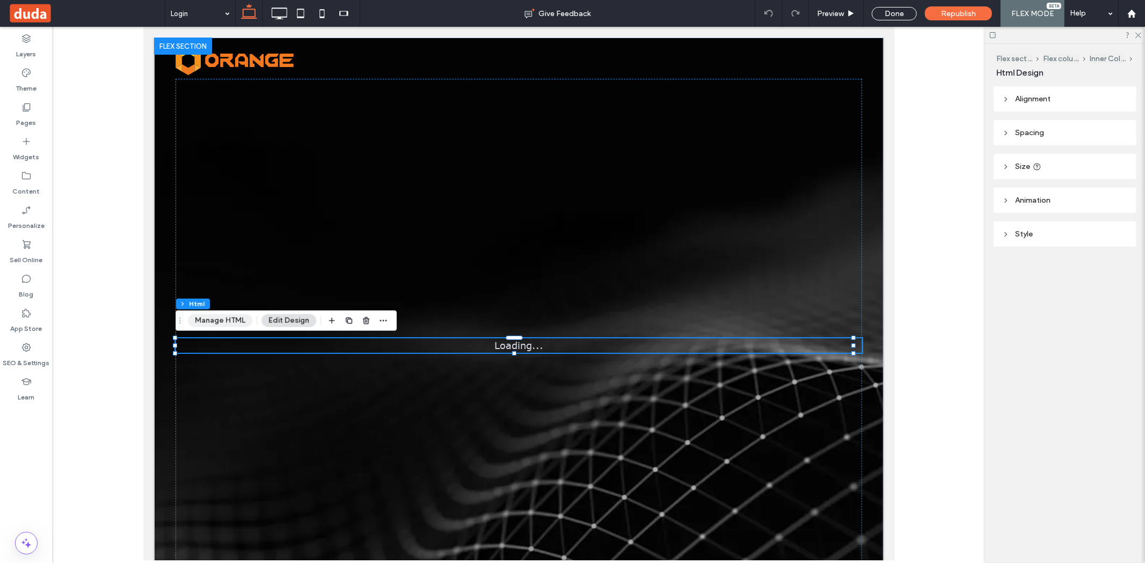
click at [231, 325] on button "Manage HTML" at bounding box center [220, 320] width 64 height 13
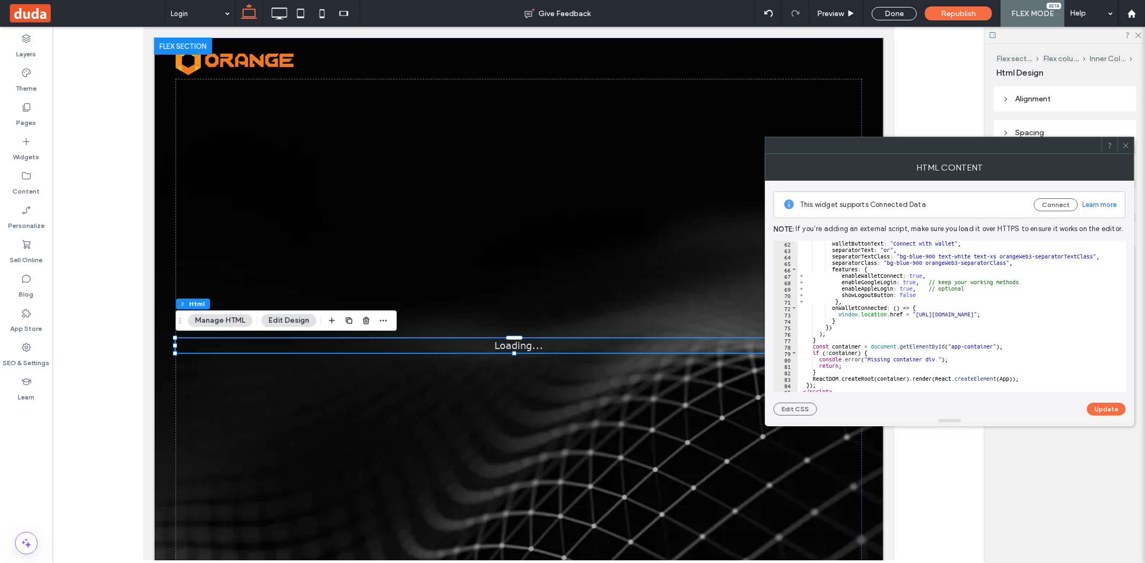
scroll to position [405, 0]
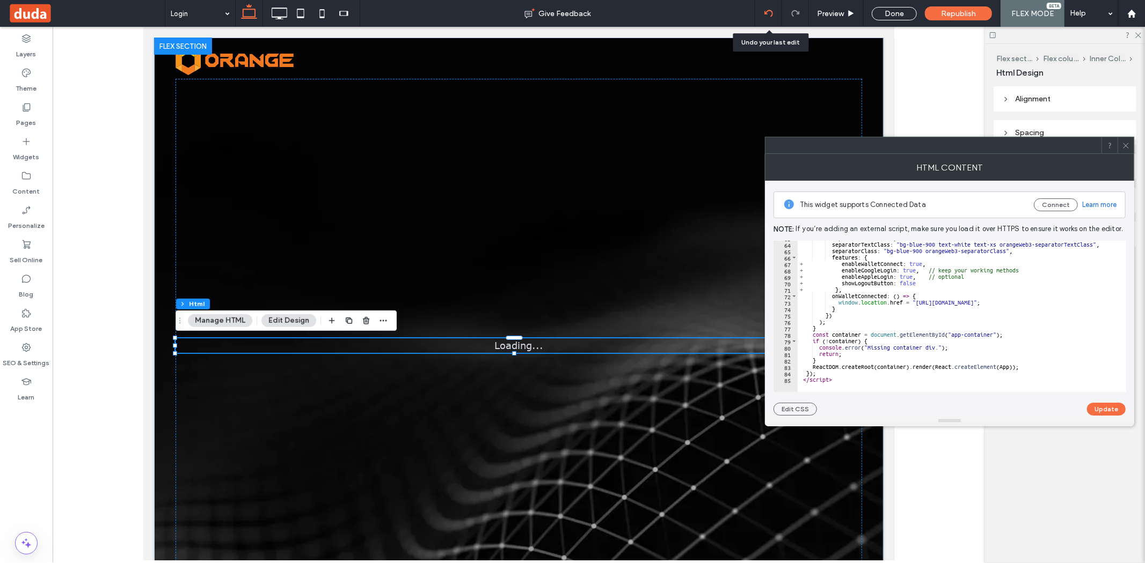
click at [768, 7] on div at bounding box center [768, 13] width 27 height 27
click at [768, 11] on use at bounding box center [768, 13] width 9 height 7
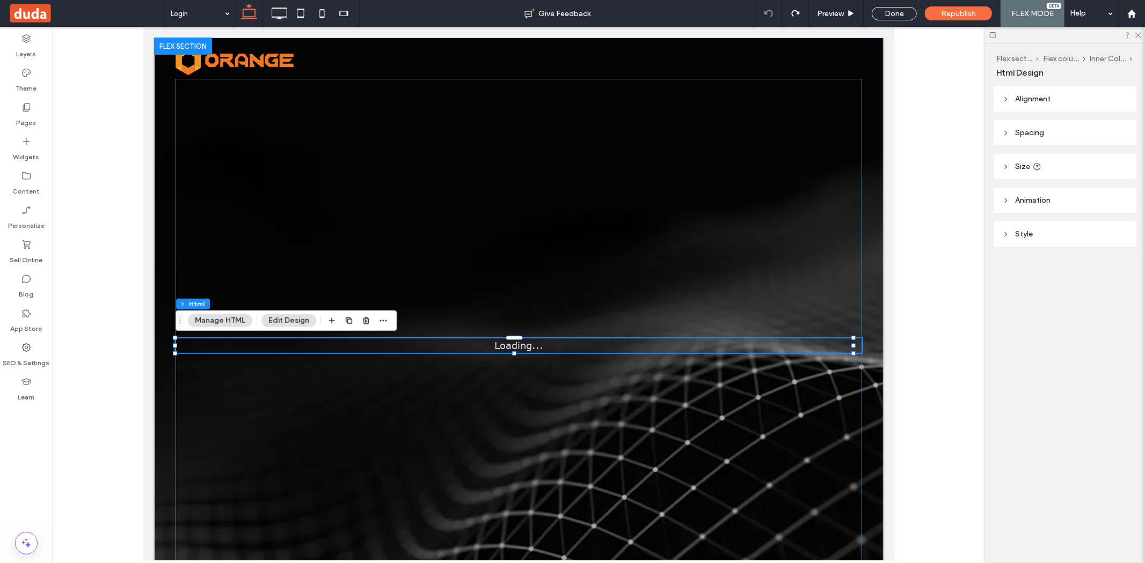
scroll to position [11, 0]
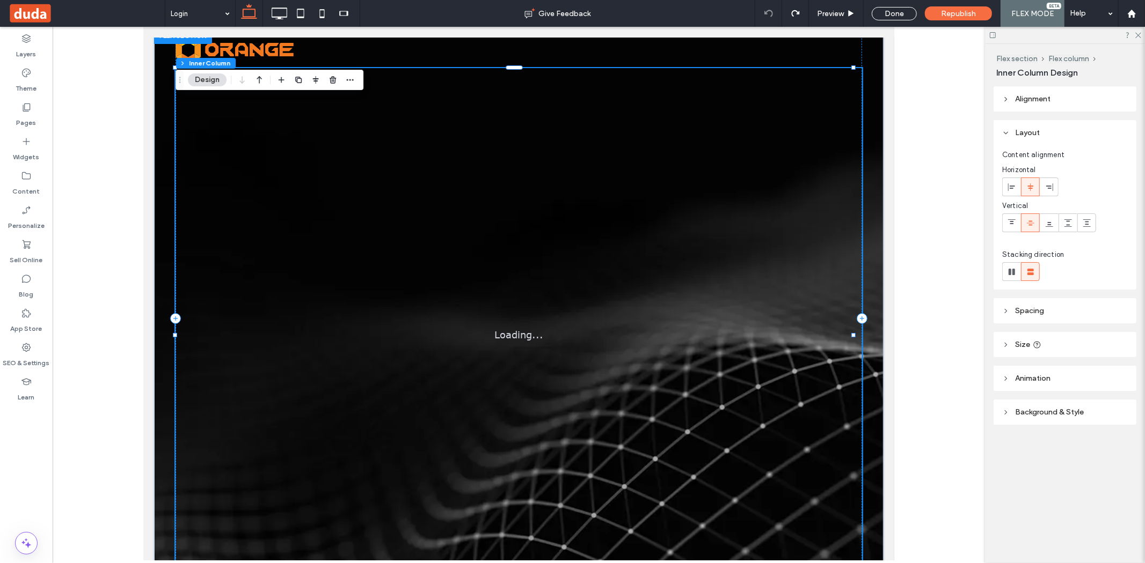
click at [523, 342] on div "Loading..." at bounding box center [518, 335] width 686 height 534
click at [517, 340] on p "Loading..." at bounding box center [518, 334] width 49 height 14
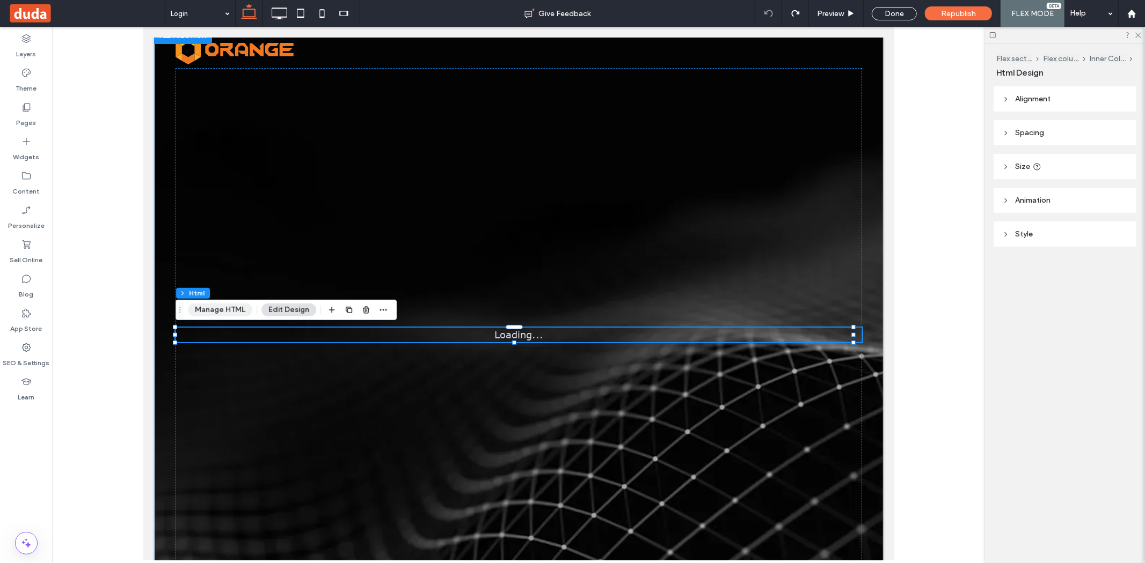
click at [215, 312] on button "Manage HTML" at bounding box center [220, 310] width 64 height 13
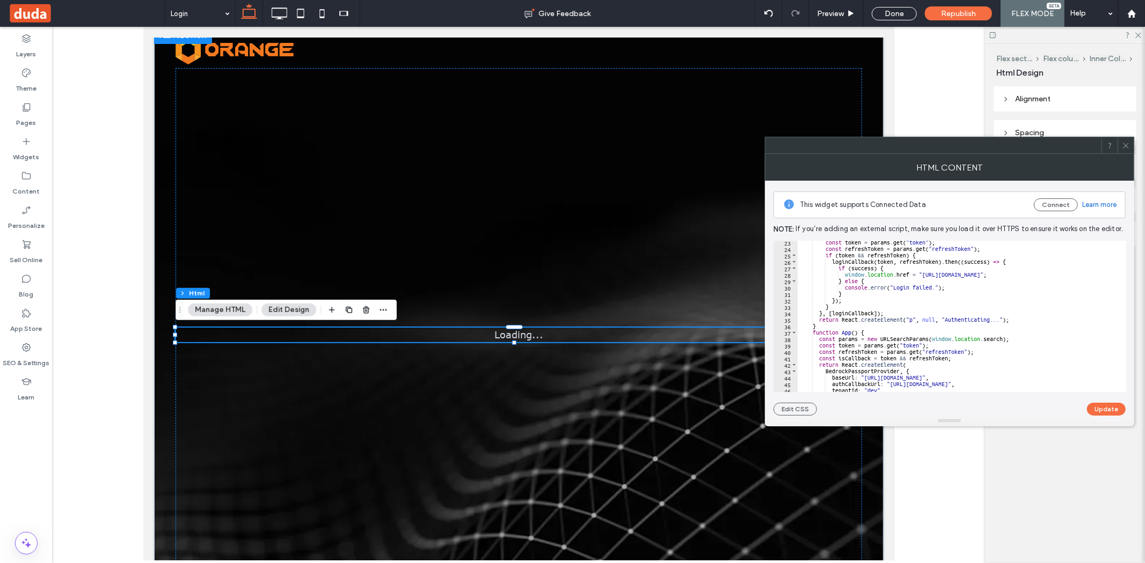
scroll to position [357, 0]
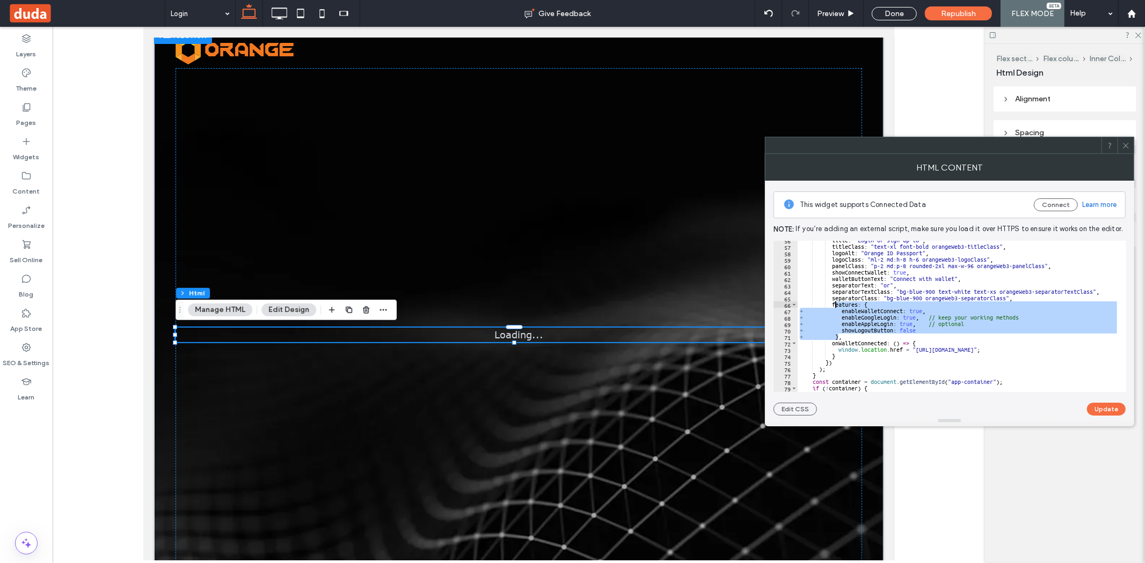
drag, startPoint x: 837, startPoint y: 336, endPoint x: 834, endPoint y: 303, distance: 32.8
click at [834, 303] on div "title : "Login or sign up to" , titleClass : "text-xl font-bold orangeWeb3-titl…" at bounding box center [964, 314] width 335 height 155
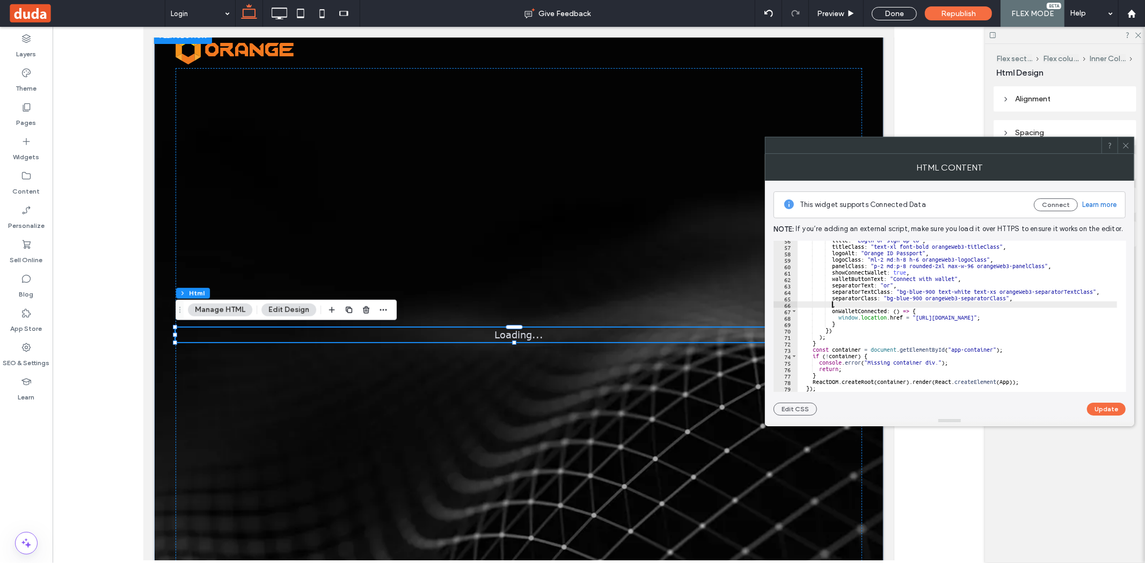
paste textarea "**********"
type textarea "**********"
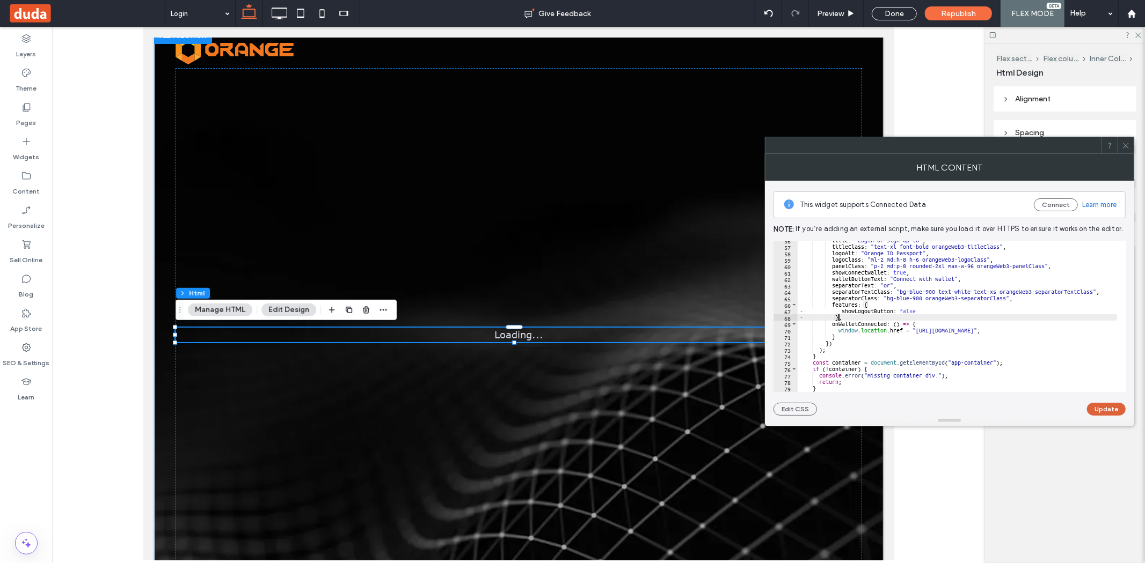
click at [1096, 413] on button "Update" at bounding box center [1106, 409] width 39 height 13
click at [1127, 146] on icon at bounding box center [1126, 146] width 8 height 8
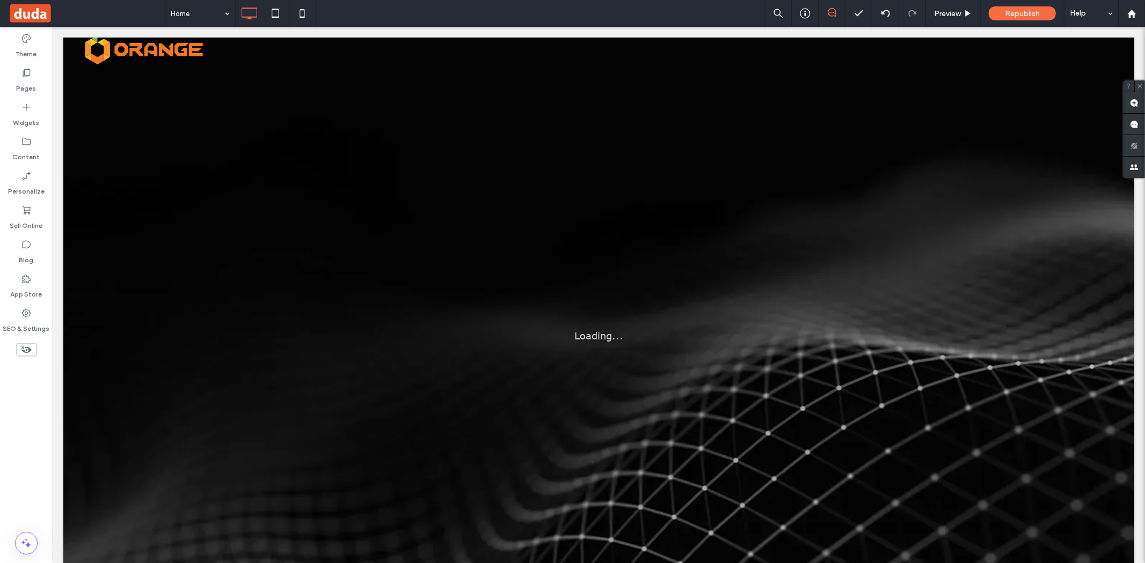
click at [200, 10] on div at bounding box center [572, 281] width 1145 height 563
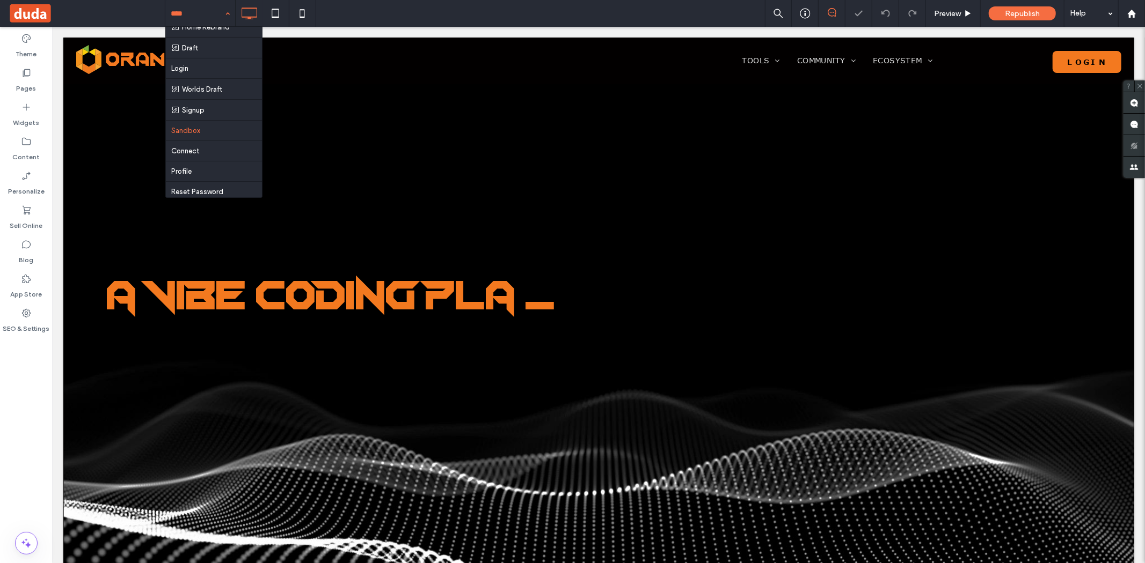
scroll to position [298, 0]
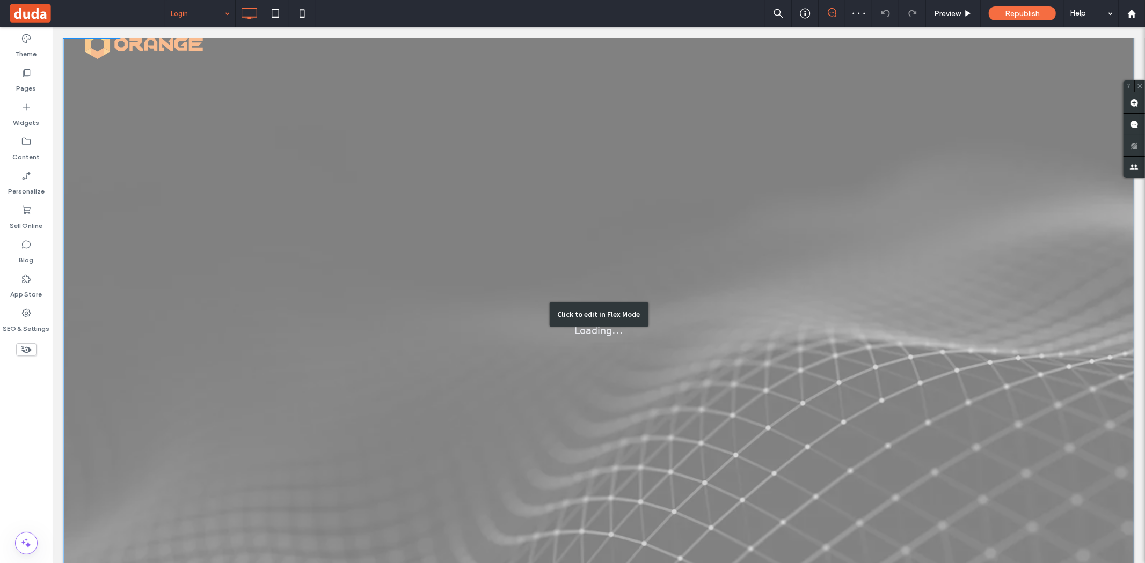
scroll to position [60, 0]
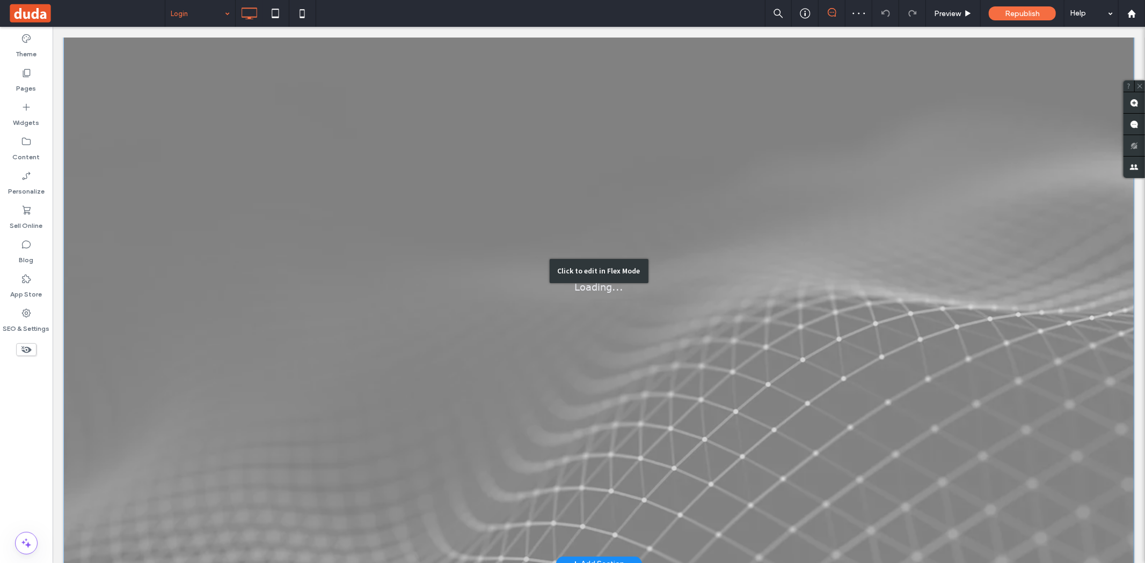
click at [463, 264] on div "Click to edit in Flex Mode" at bounding box center [598, 270] width 1071 height 587
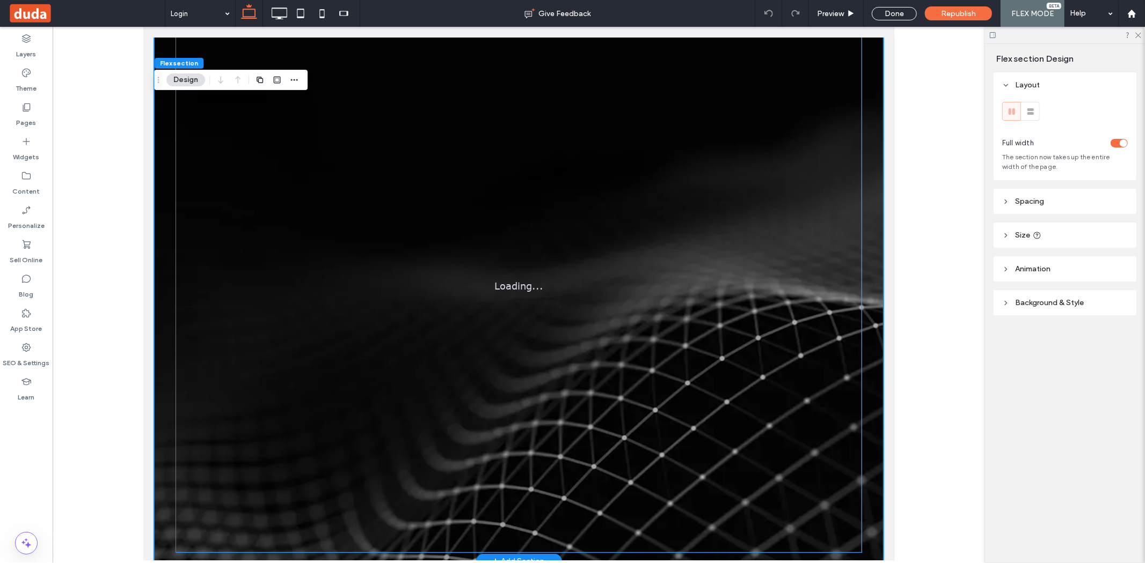
click at [455, 279] on div "Loading..." at bounding box center [519, 286] width 258 height 14
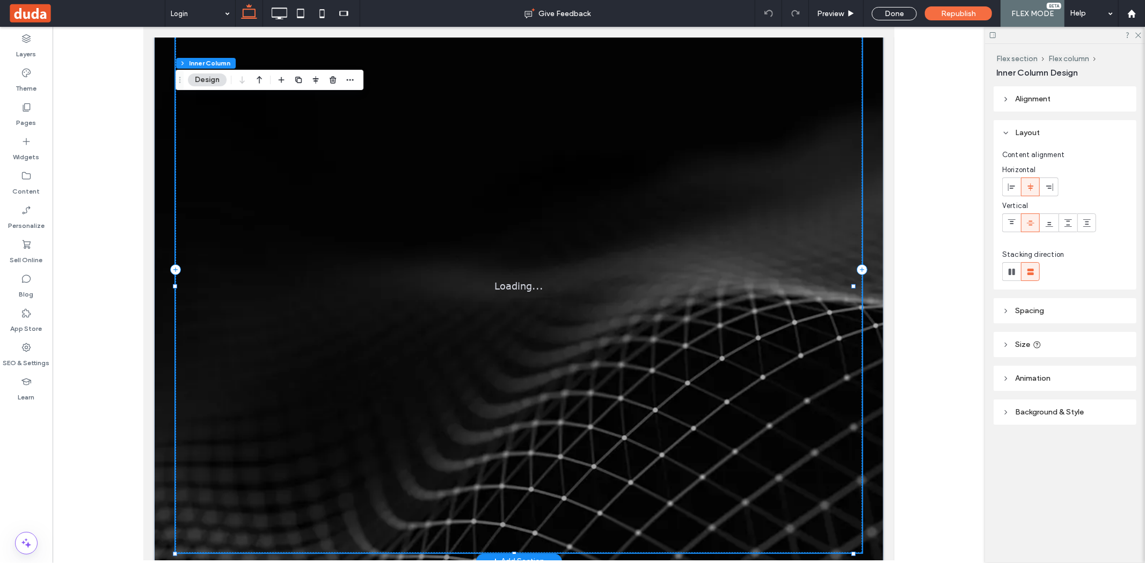
click at [427, 293] on div "Loading..." at bounding box center [518, 286] width 686 height 534
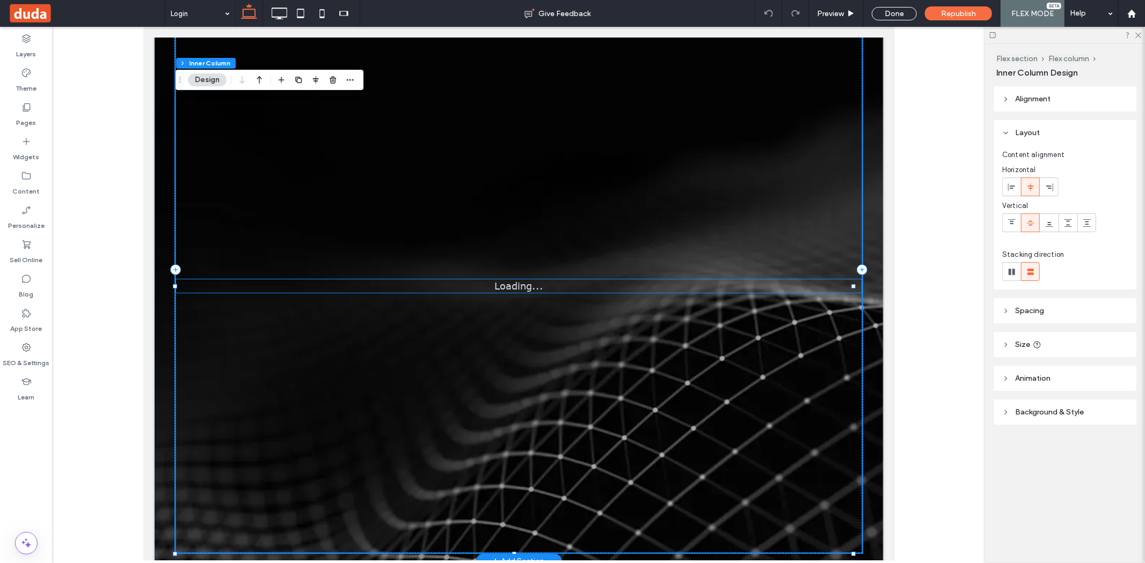
click at [512, 292] on p "Loading..." at bounding box center [518, 286] width 49 height 14
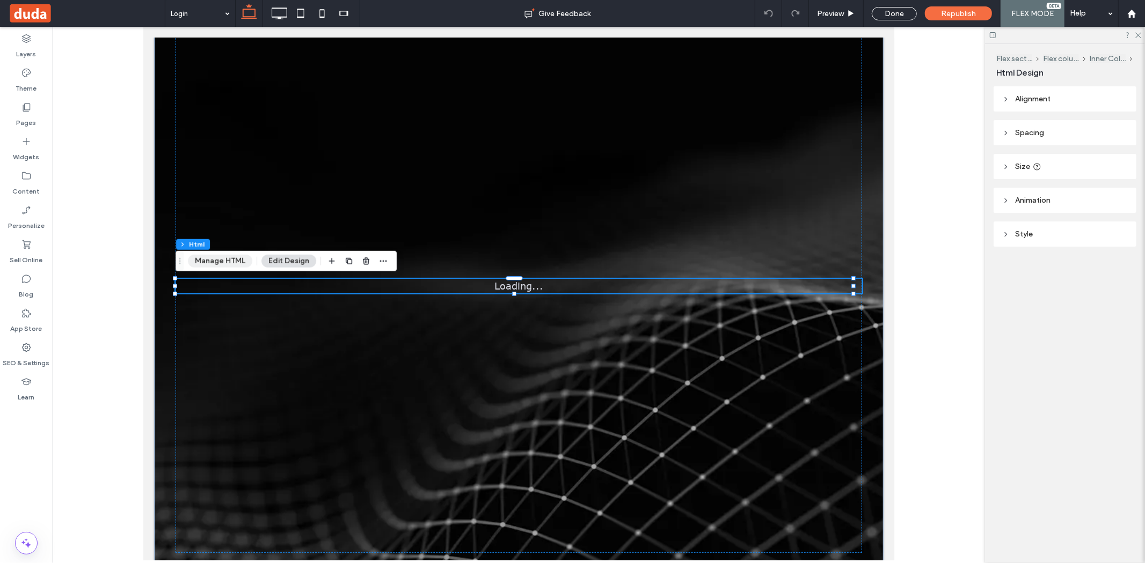
click at [223, 258] on button "Manage HTML" at bounding box center [220, 261] width 64 height 13
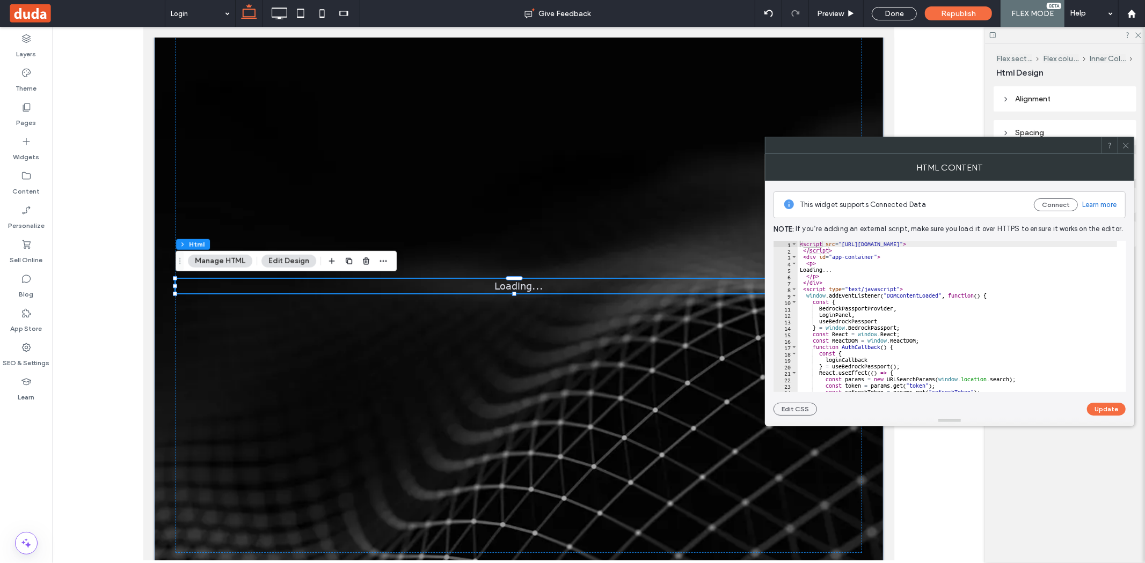
click at [903, 282] on div "< script src = "https://cdn.tailwindcss.com" > </ script > < div id = "app-cont…" at bounding box center [964, 318] width 335 height 155
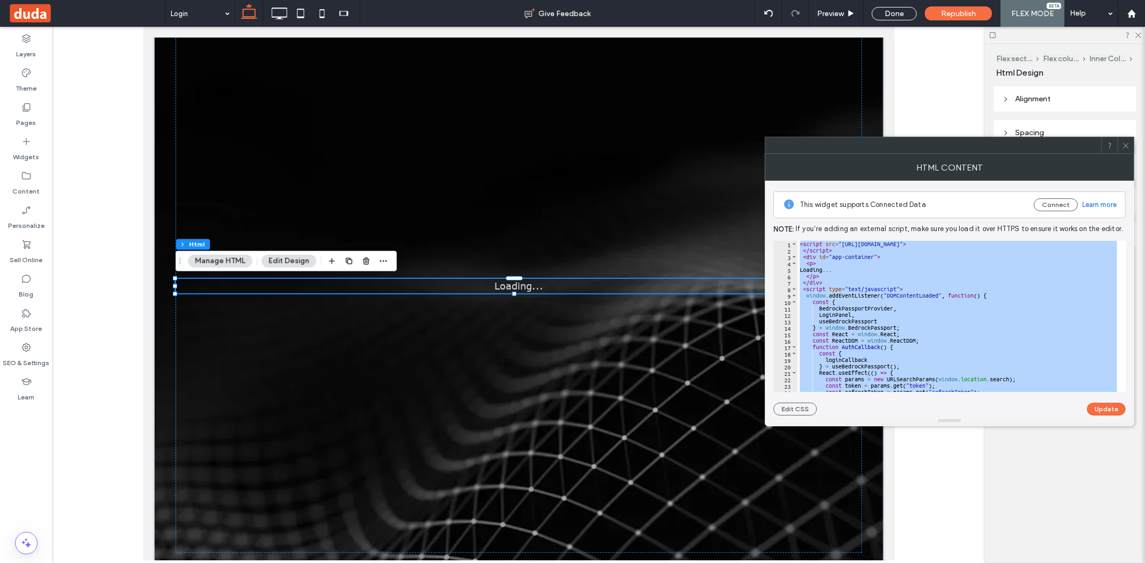
paste textarea "Cursor at row 82"
type textarea "*********"
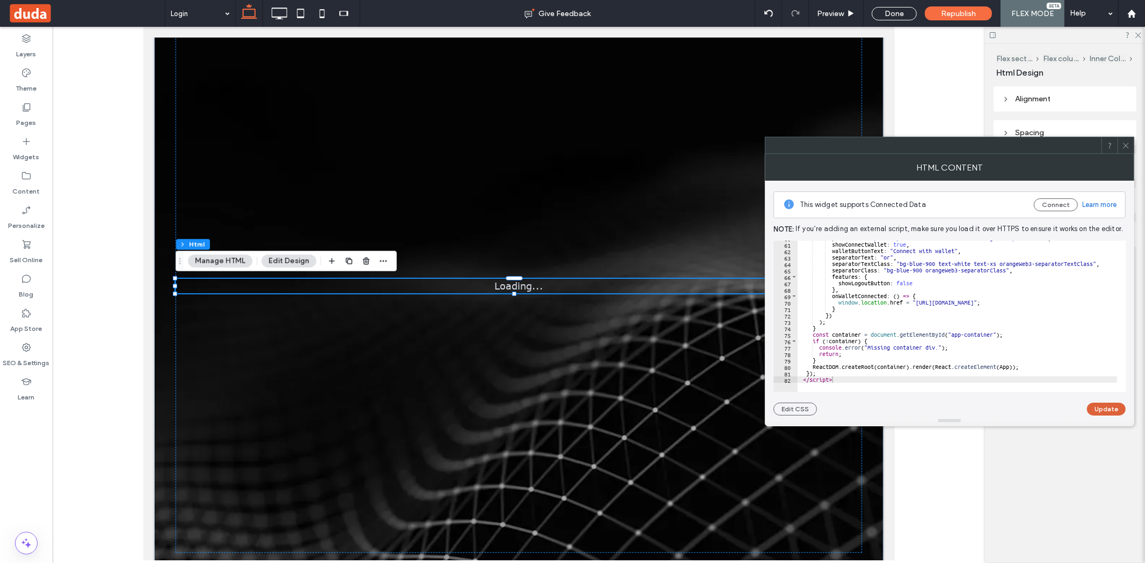
click at [1115, 406] on button "Update" at bounding box center [1106, 409] width 39 height 13
click at [1120, 470] on div "Flex section Flex column Inner Column Html Design Alignment Spacing Set margins…" at bounding box center [1065, 303] width 160 height 519
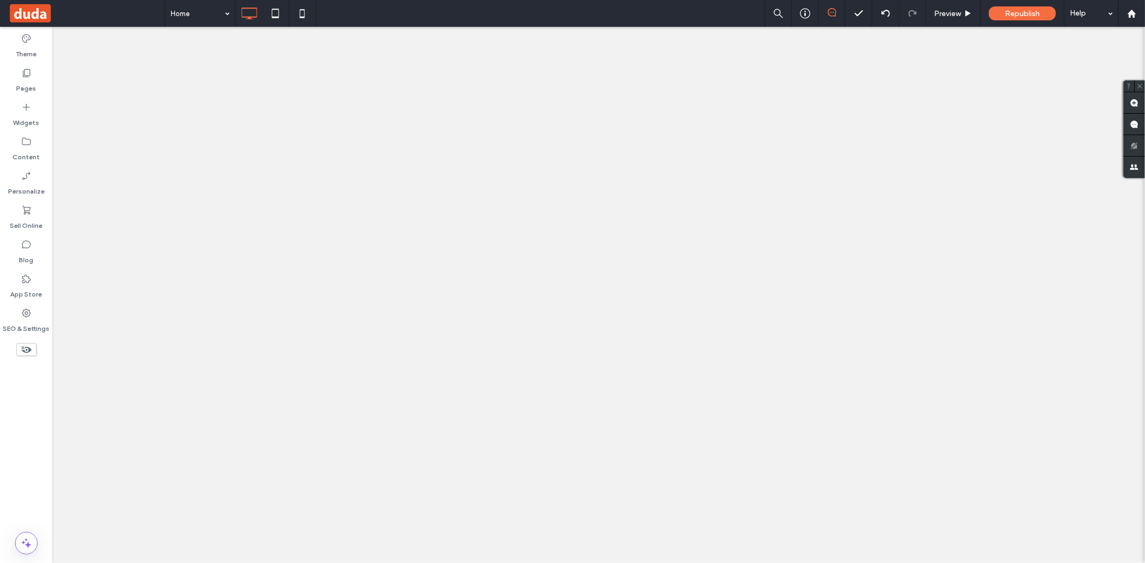
drag, startPoint x: 0, startPoint y: 0, endPoint x: 210, endPoint y: 11, distance: 210.1
click at [210, 11] on div at bounding box center [572, 281] width 1145 height 563
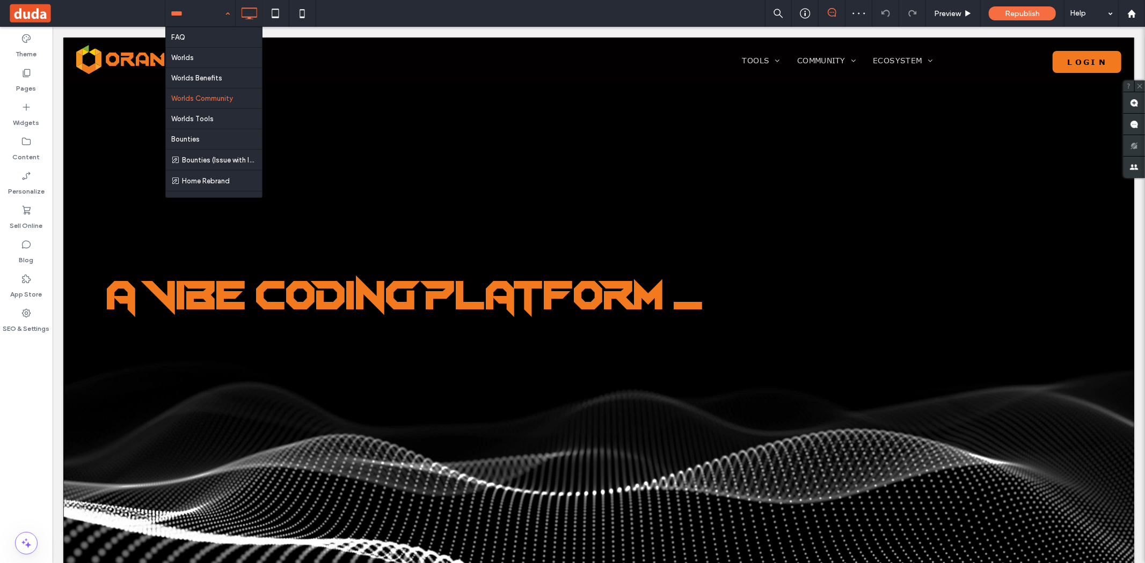
scroll to position [238, 0]
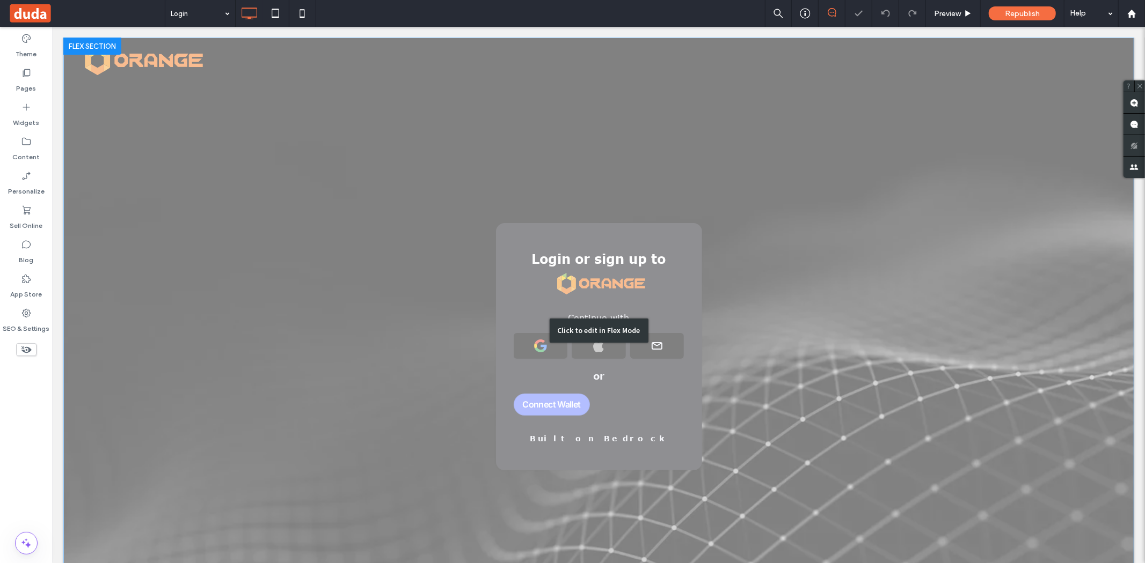
click at [824, 366] on div "Click to edit in Flex Mode" at bounding box center [598, 330] width 1071 height 587
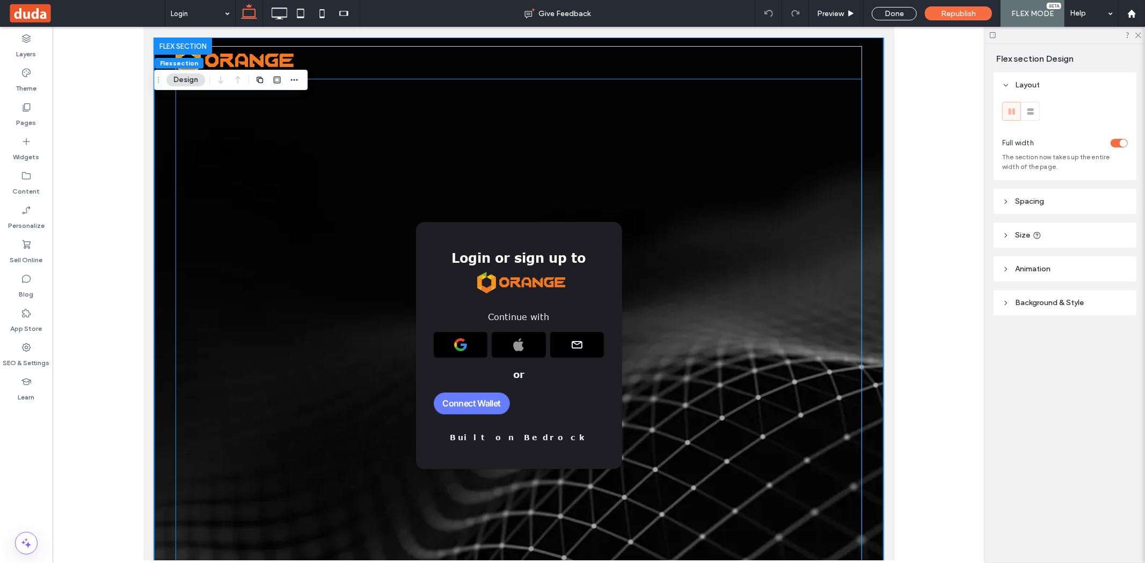
click at [393, 312] on div "Login or sign up to Continue with or Built on Bedrock" at bounding box center [519, 345] width 258 height 247
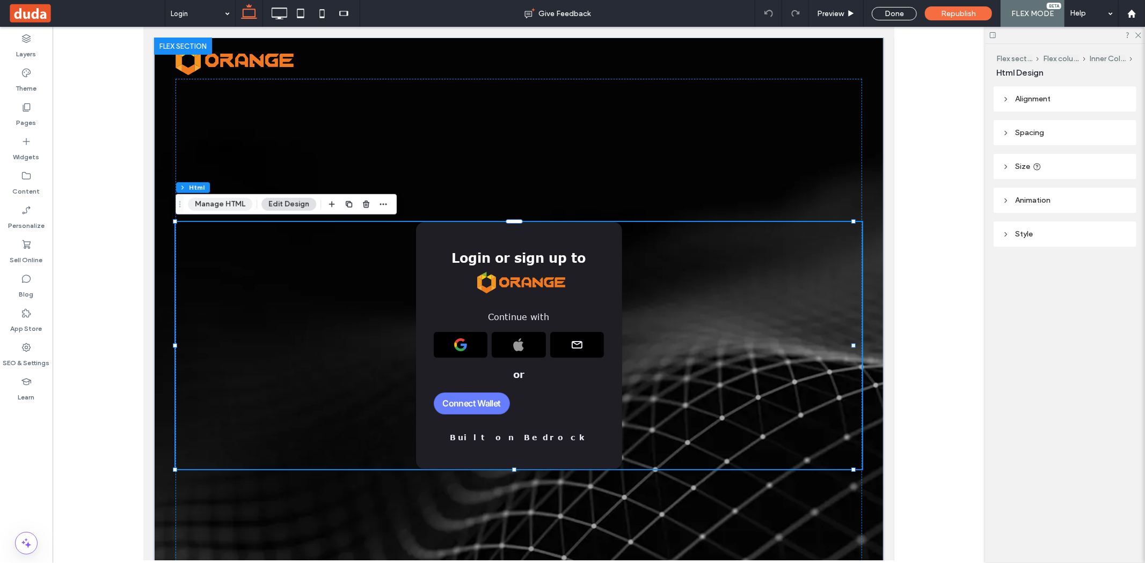
click at [239, 202] on button "Manage HTML" at bounding box center [220, 204] width 64 height 13
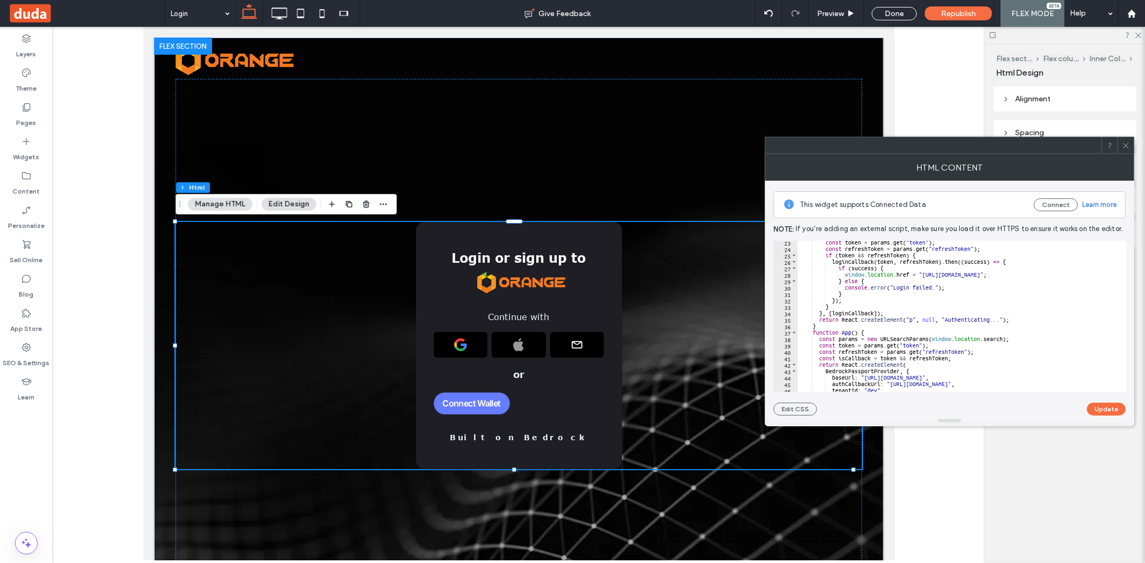
scroll to position [179, 0]
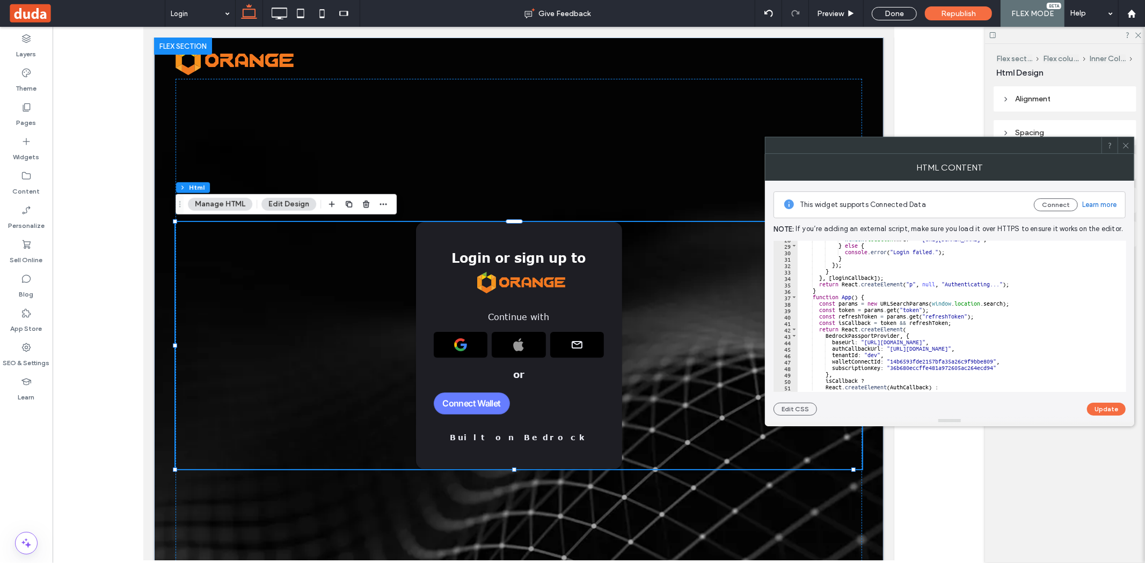
click at [915, 360] on div "window . location . href = "[URL][DOMAIN_NAME]" ; } else { console . error ( "L…" at bounding box center [964, 313] width 335 height 155
paste textarea "Cursor at row 47"
type textarea "**********"
click at [1098, 407] on button "Update" at bounding box center [1106, 409] width 39 height 13
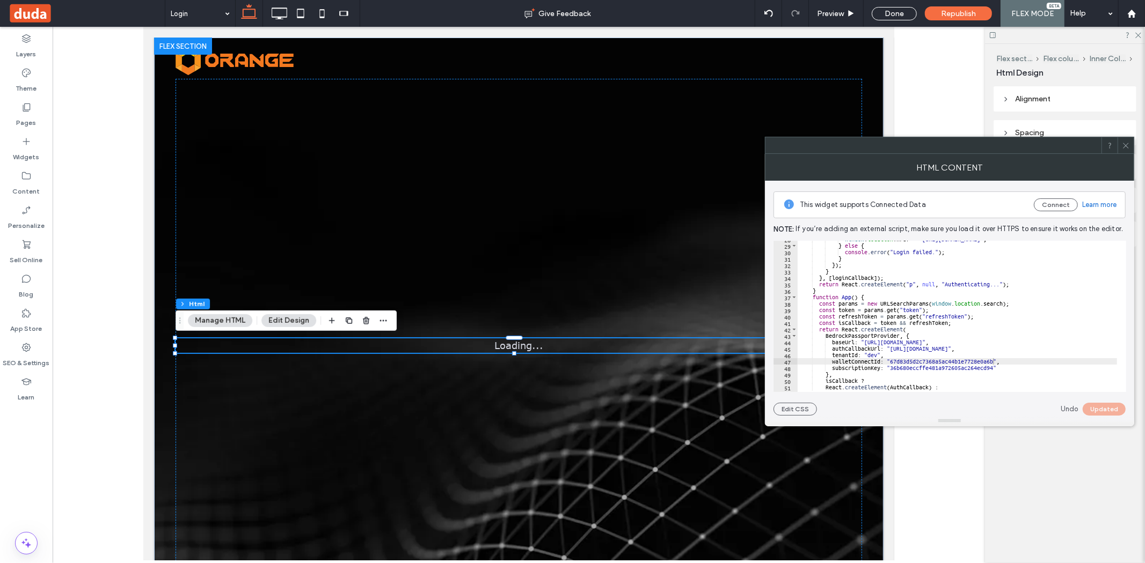
click at [1130, 145] on div at bounding box center [1125, 145] width 16 height 16
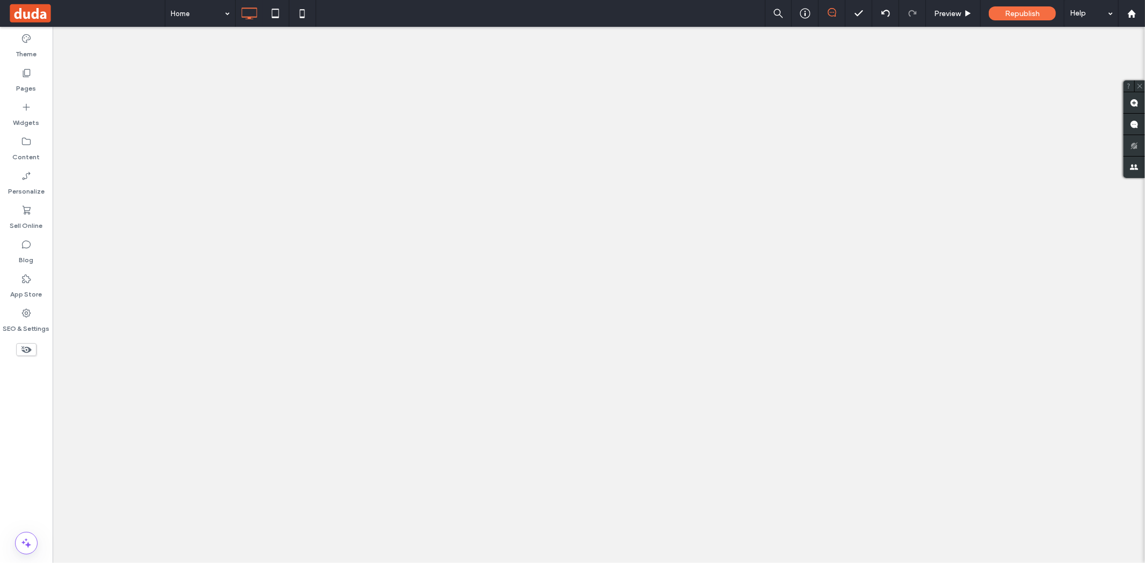
click at [202, 12] on div at bounding box center [572, 281] width 1145 height 563
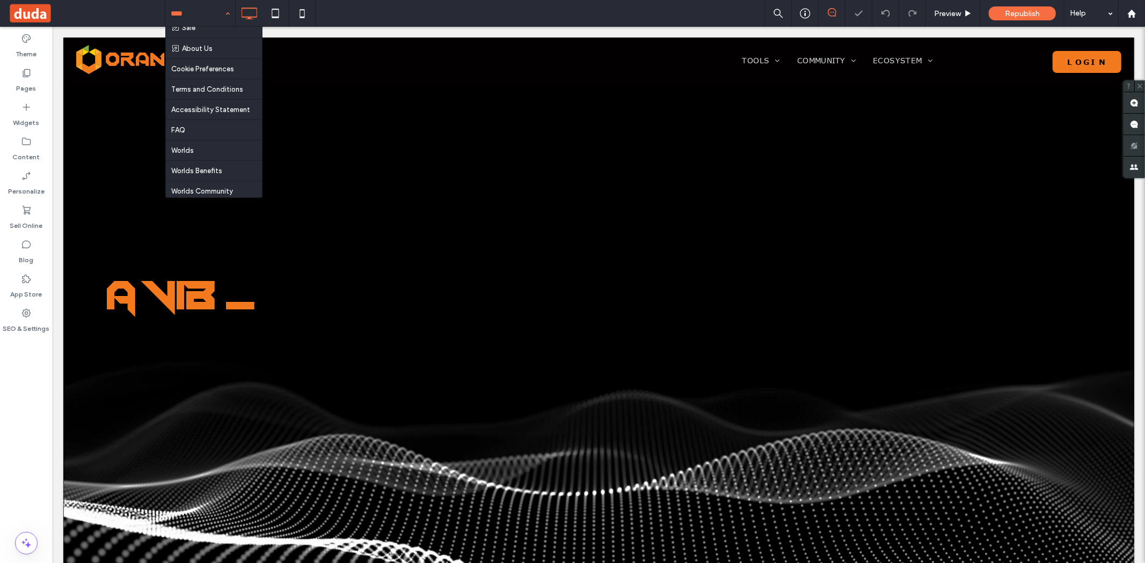
scroll to position [238, 0]
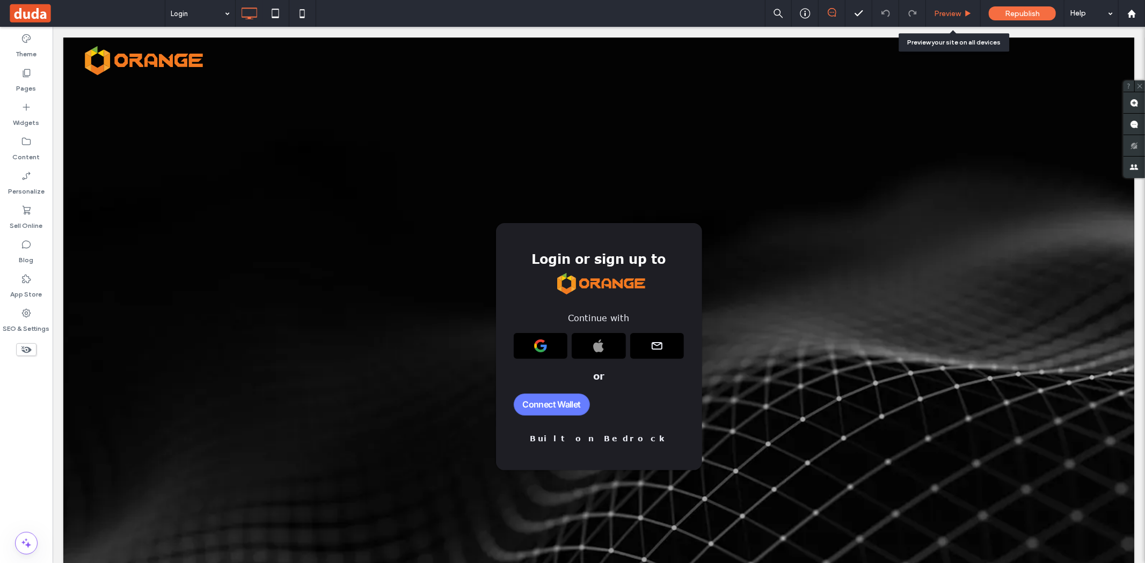
click at [953, 14] on span "Preview" at bounding box center [947, 13] width 27 height 9
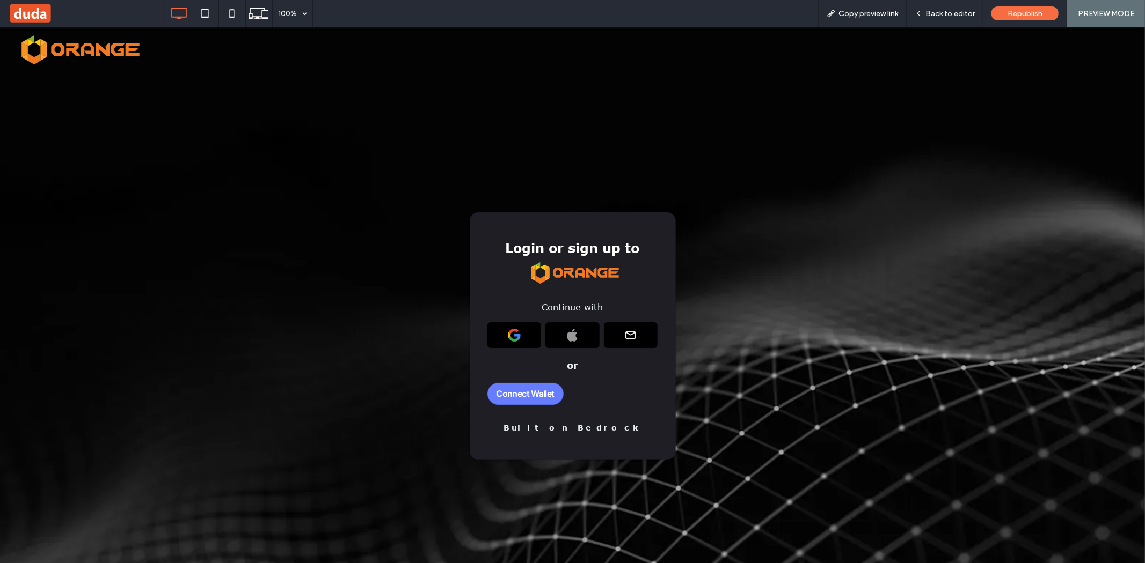
click at [538, 387] on button "Connect Wallet" at bounding box center [525, 394] width 76 height 22
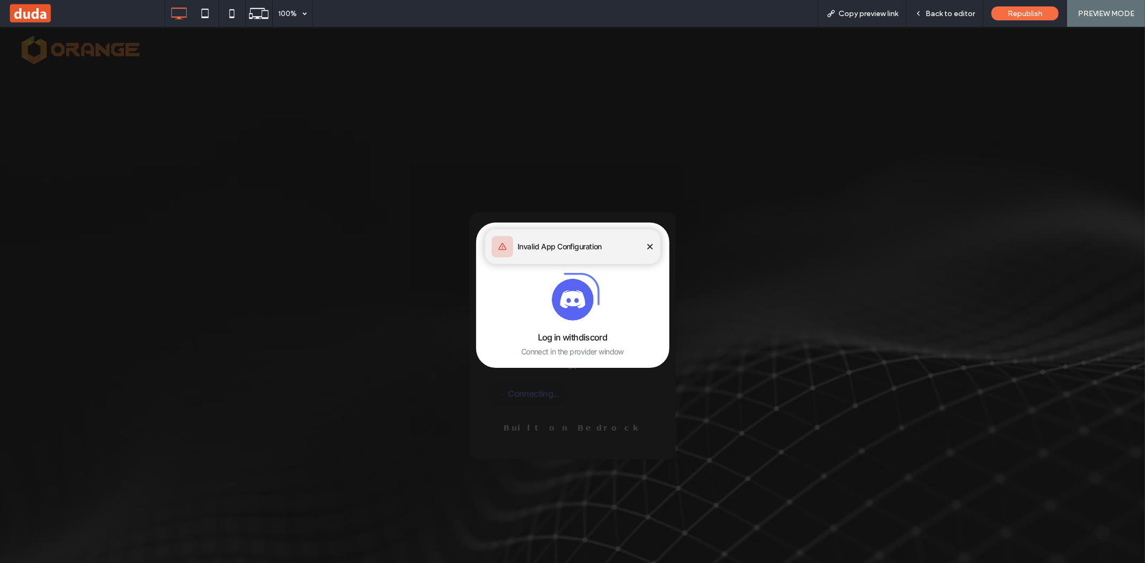
click at [647, 245] on icon at bounding box center [650, 247] width 8 height 8
click at [648, 244] on button at bounding box center [651, 239] width 16 height 16
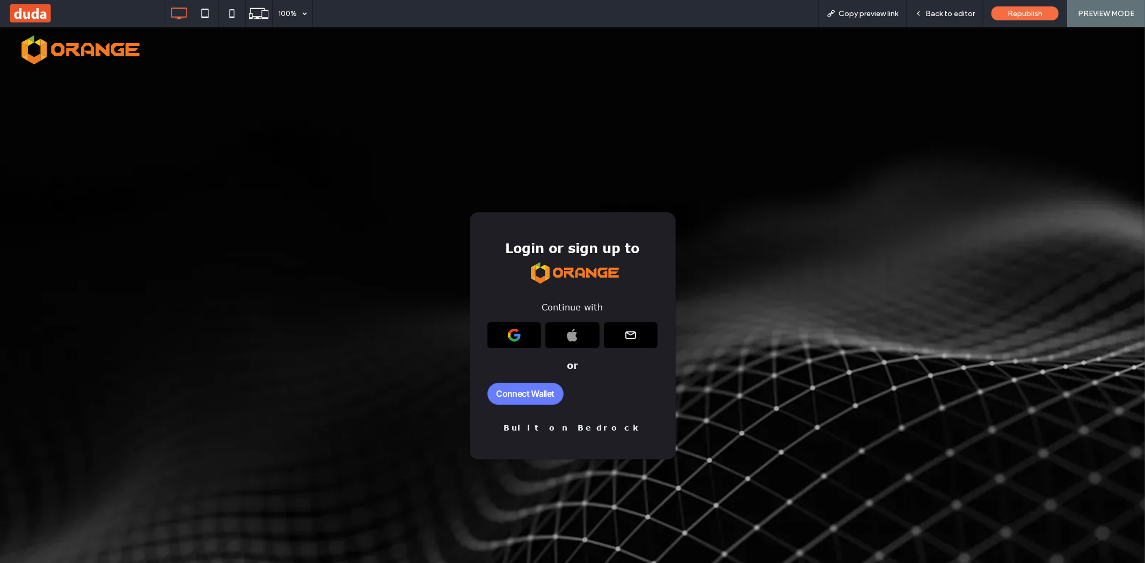
click at [0, 26] on slot "Connect Wallet" at bounding box center [0, 26] width 0 height 0
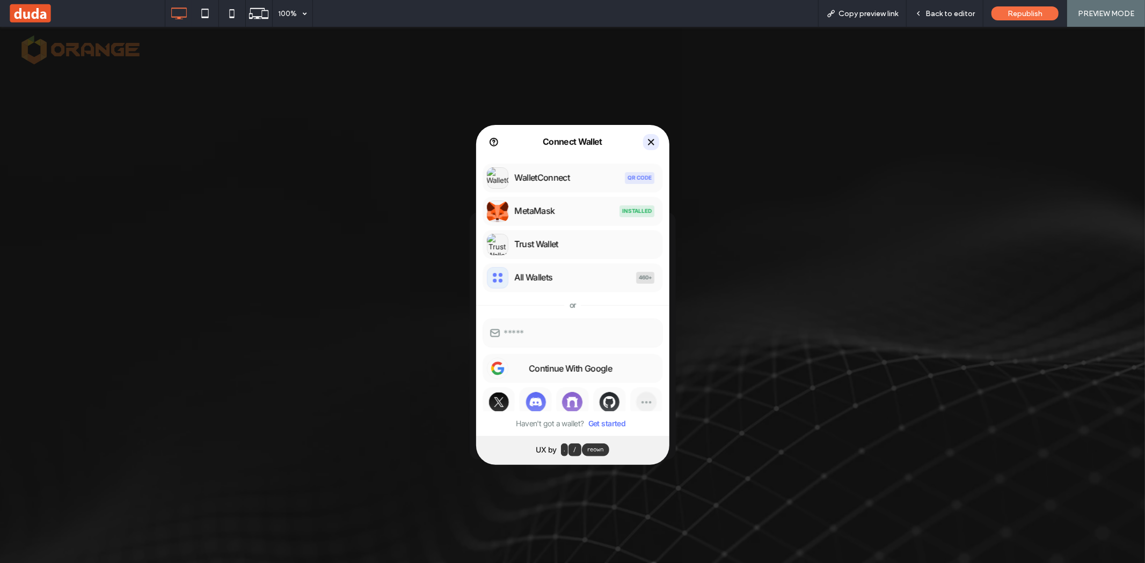
click at [647, 139] on button at bounding box center [651, 142] width 16 height 16
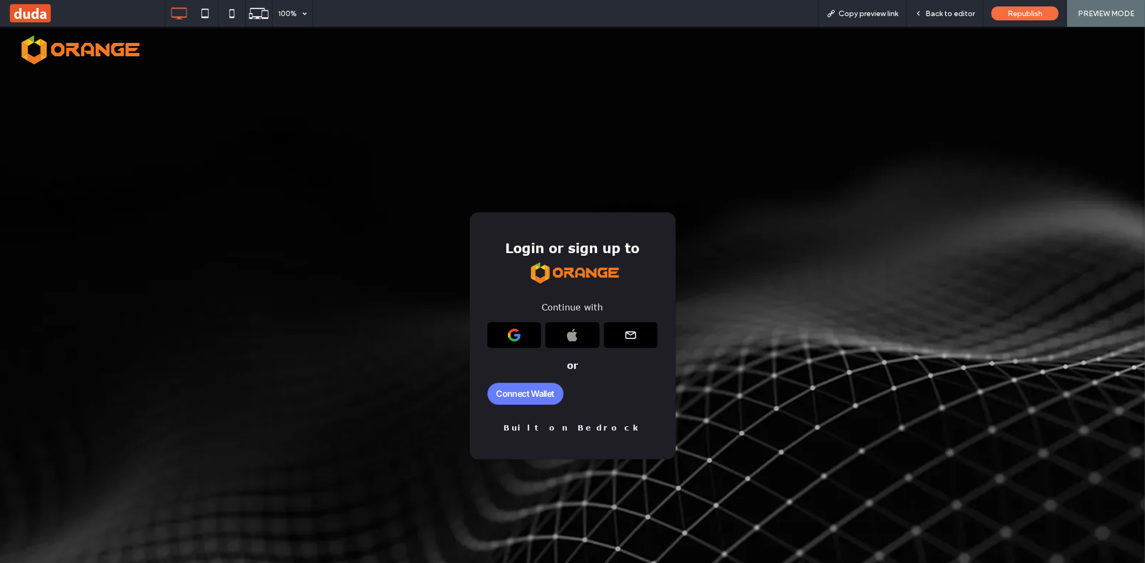
click at [0, 26] on slot "Connect Wallet" at bounding box center [0, 26] width 0 height 0
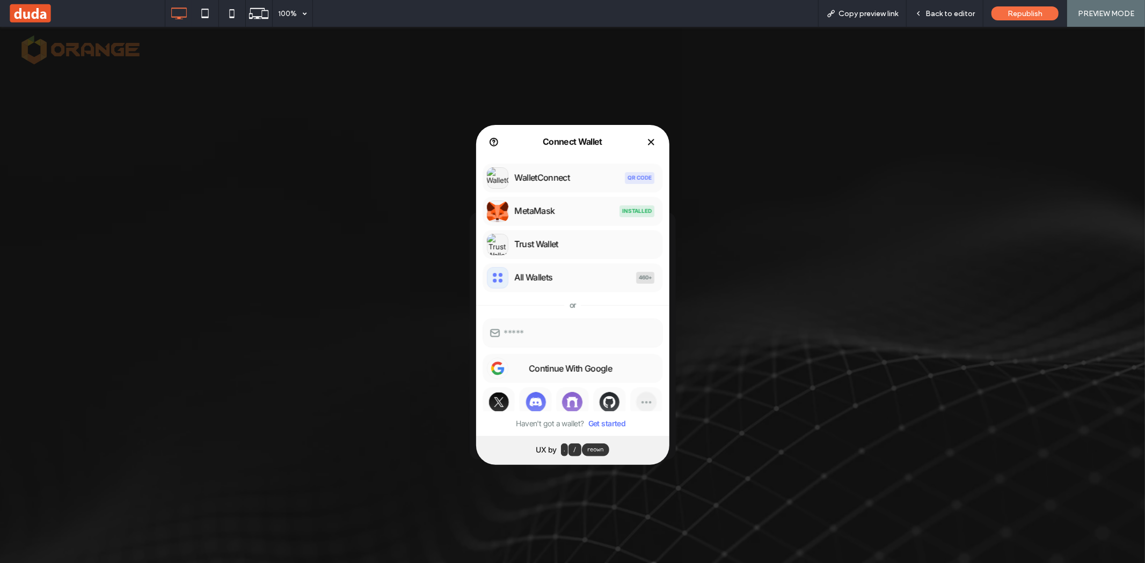
click at [708, 276] on wui-flex at bounding box center [572, 294] width 1145 height 537
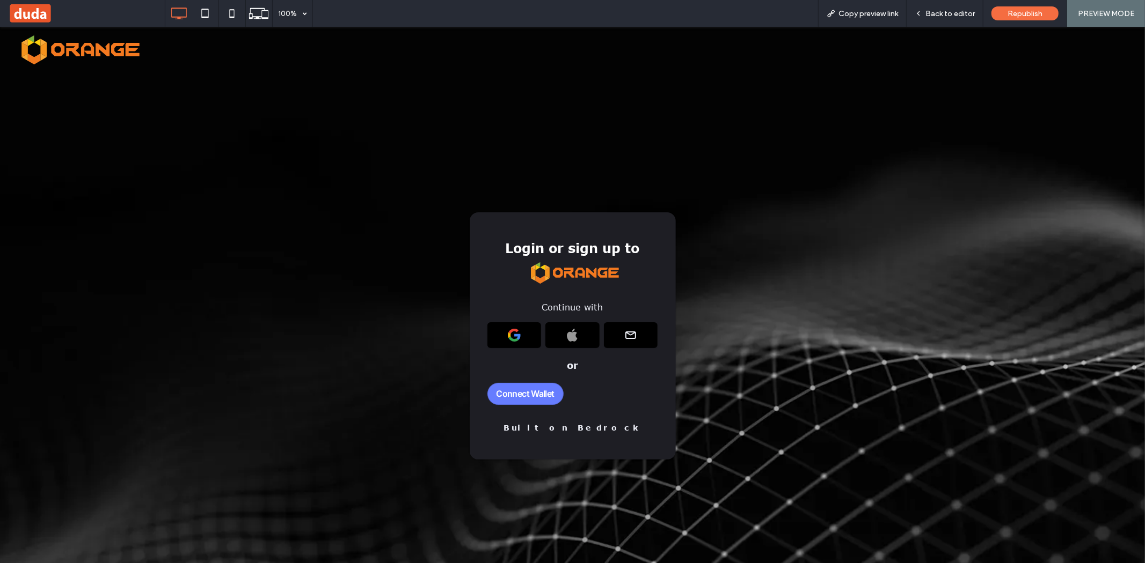
click at [0, 26] on slot "Connect Wallet" at bounding box center [0, 26] width 0 height 0
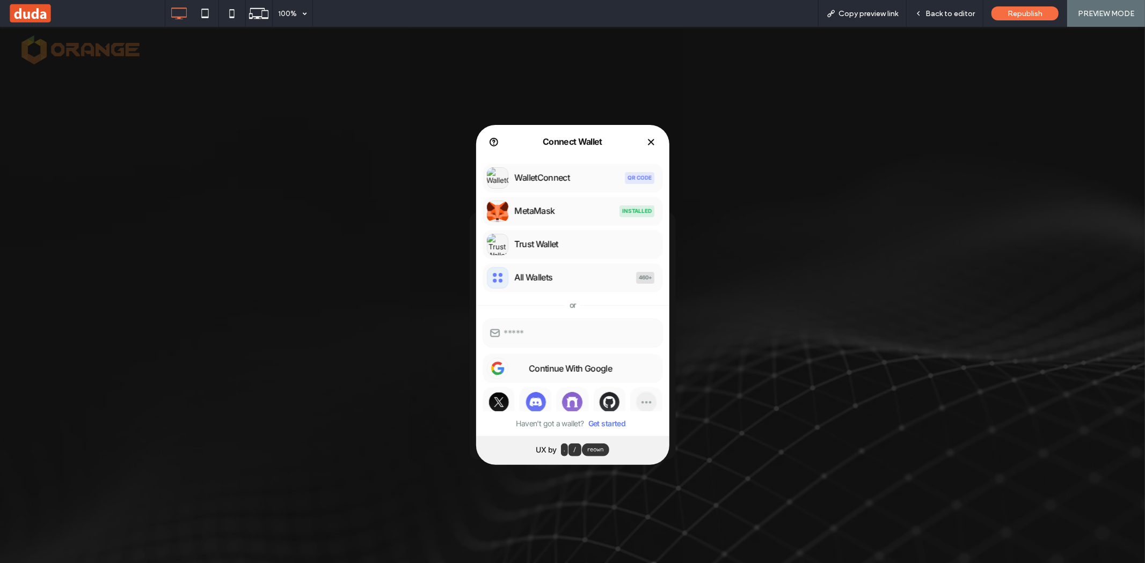
scroll to position [5, 0]
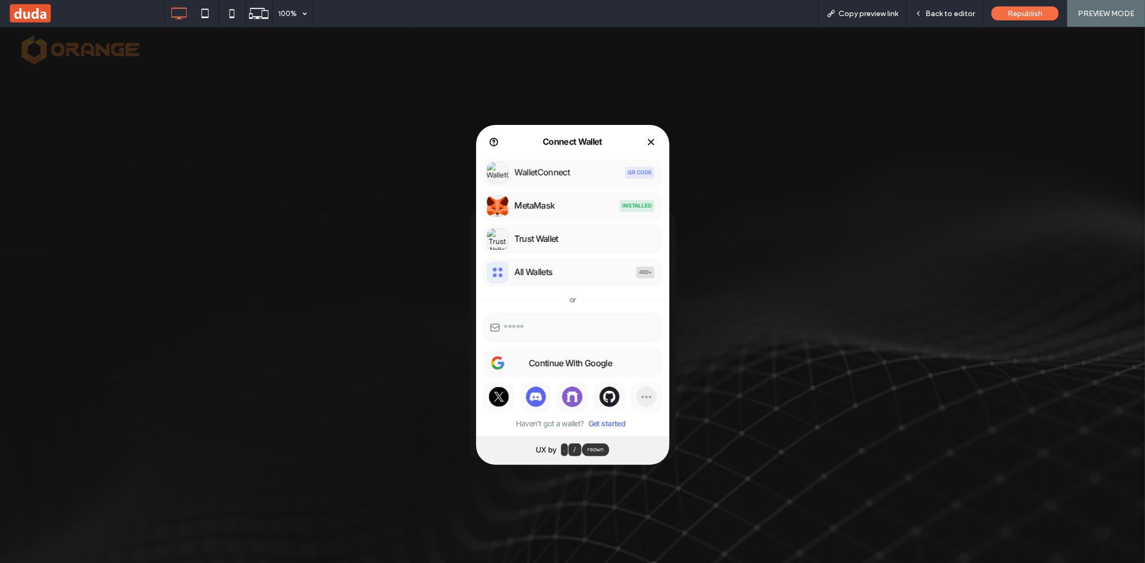
click at [534, 403] on circle at bounding box center [535, 396] width 20 height 20
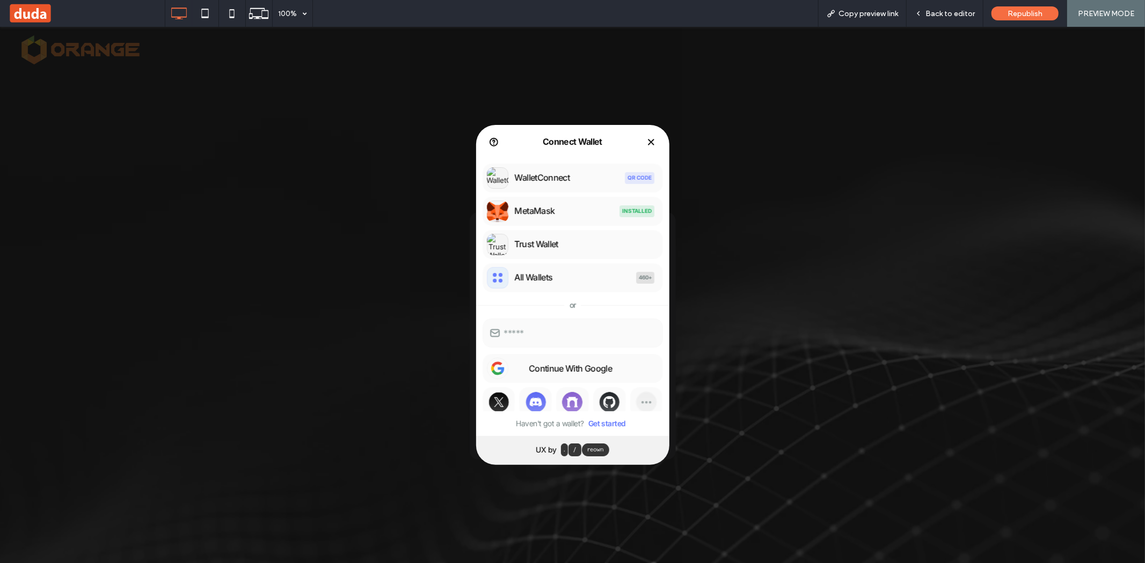
click at [612, 400] on circle at bounding box center [609, 402] width 20 height 20
click at [648, 139] on button at bounding box center [651, 142] width 16 height 16
